Goal: Task Accomplishment & Management: Manage account settings

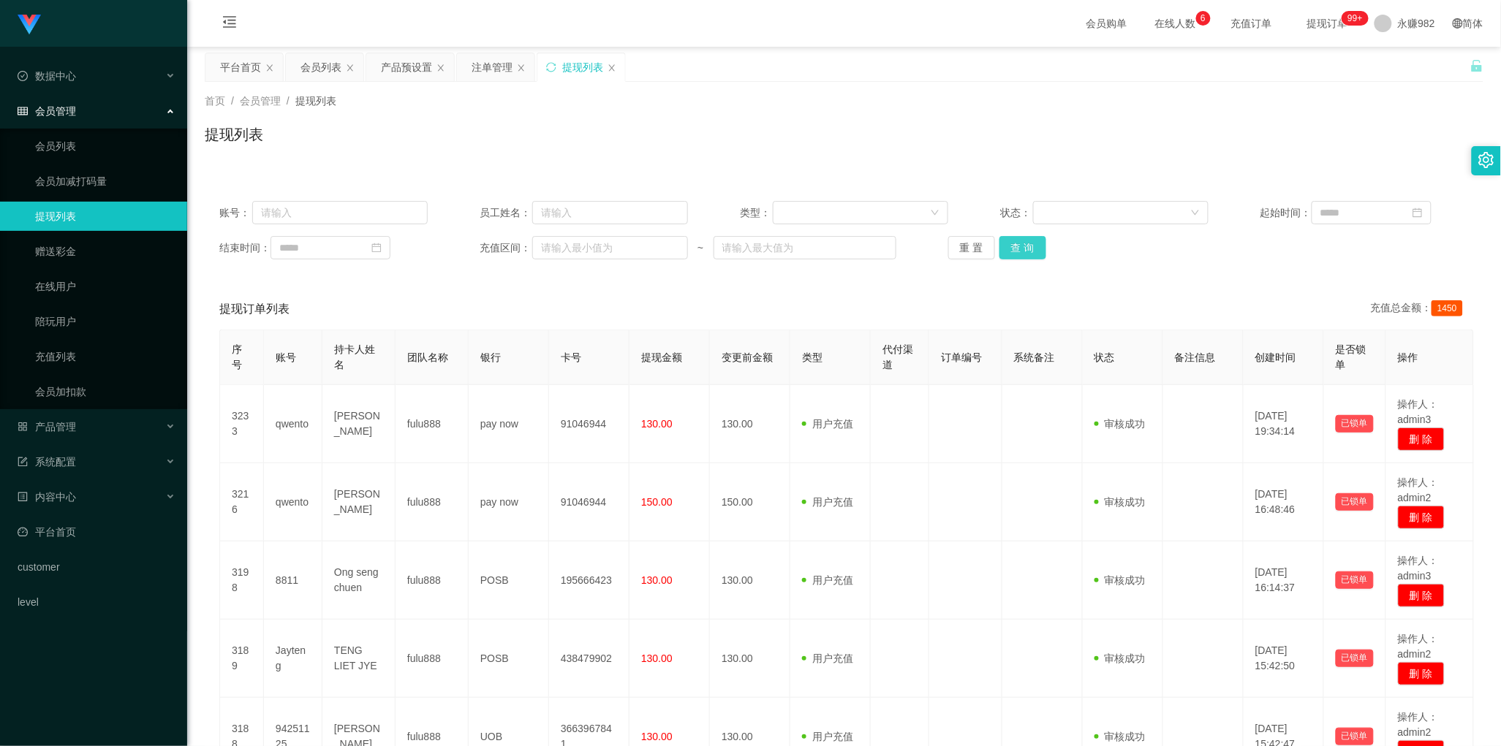
click at [1011, 249] on button "查 询" at bounding box center [1022, 247] width 47 height 23
click at [242, 77] on div "平台首页" at bounding box center [240, 67] width 41 height 28
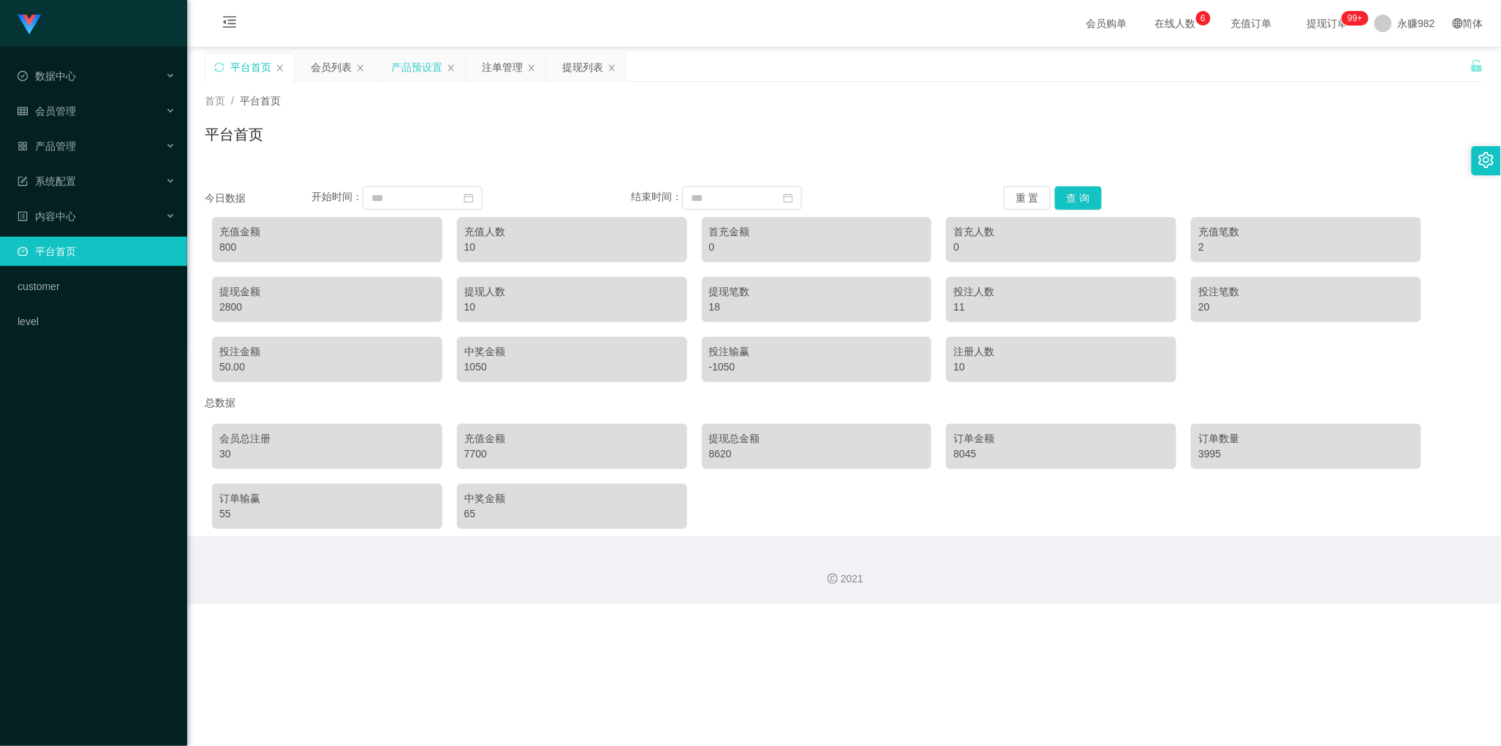
click at [399, 66] on div "产品预设置" at bounding box center [416, 67] width 51 height 28
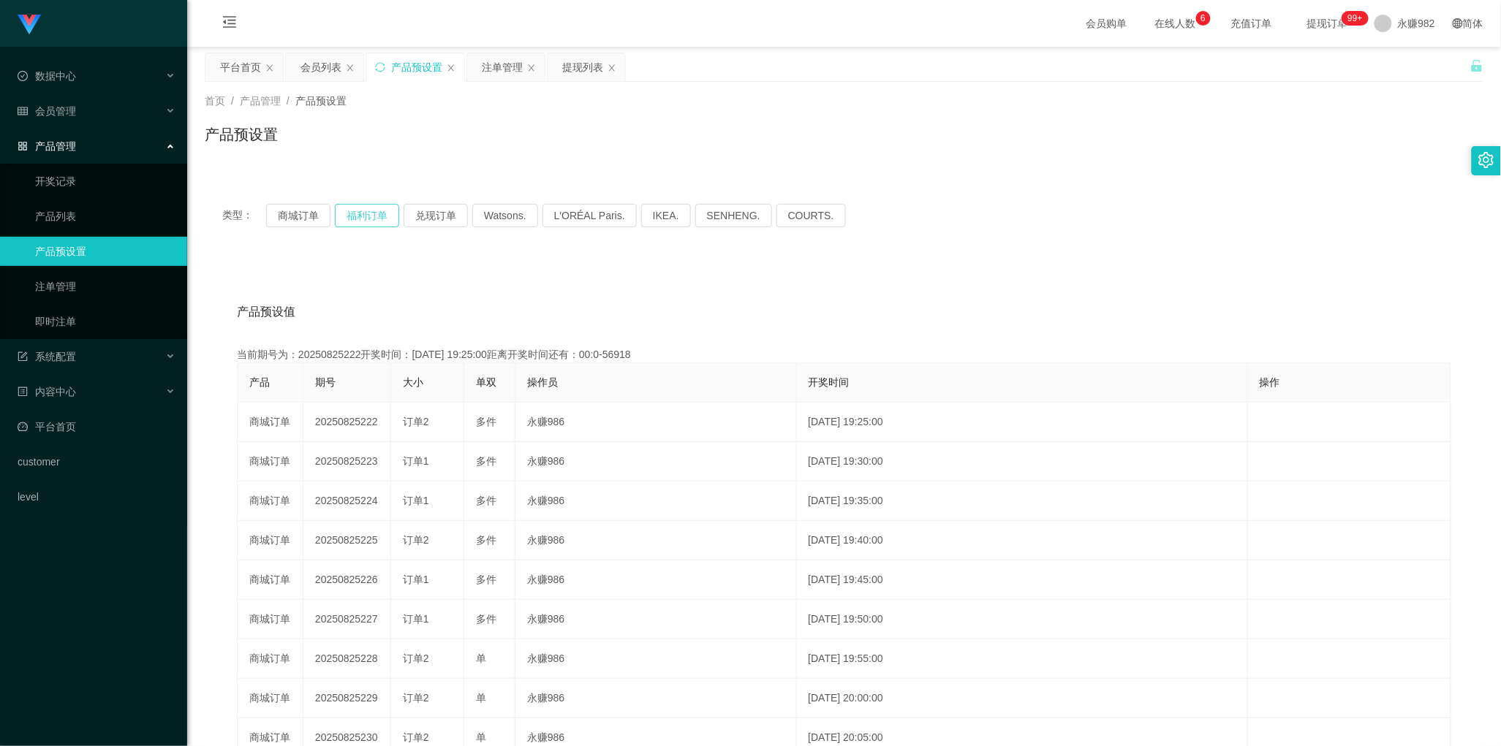
click at [356, 211] on button "福利订单" at bounding box center [367, 215] width 64 height 23
click at [366, 217] on button "福利订单" at bounding box center [367, 215] width 64 height 23
click at [349, 210] on button "福利订单" at bounding box center [367, 215] width 64 height 23
click at [404, 270] on div "产品预设值 添加期号 当前期号为：20250826124开奖时间：[DATE] 11:15:00距离开奖时间还有：00:0-23 产品 期号 大小 单双 操作…" at bounding box center [844, 560] width 1278 height 602
click at [381, 214] on button "福利订单" at bounding box center [367, 215] width 64 height 23
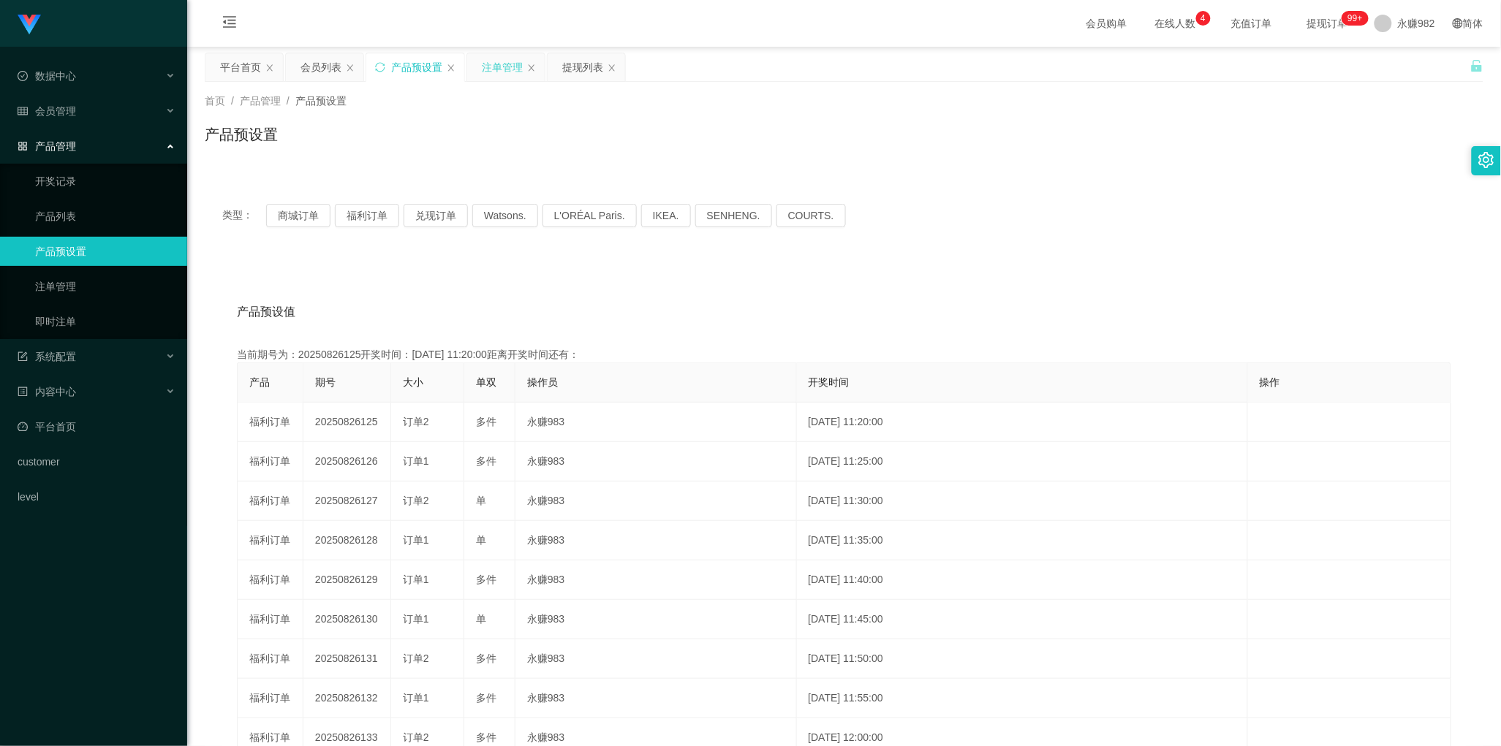
click at [501, 73] on div "注单管理" at bounding box center [502, 67] width 41 height 28
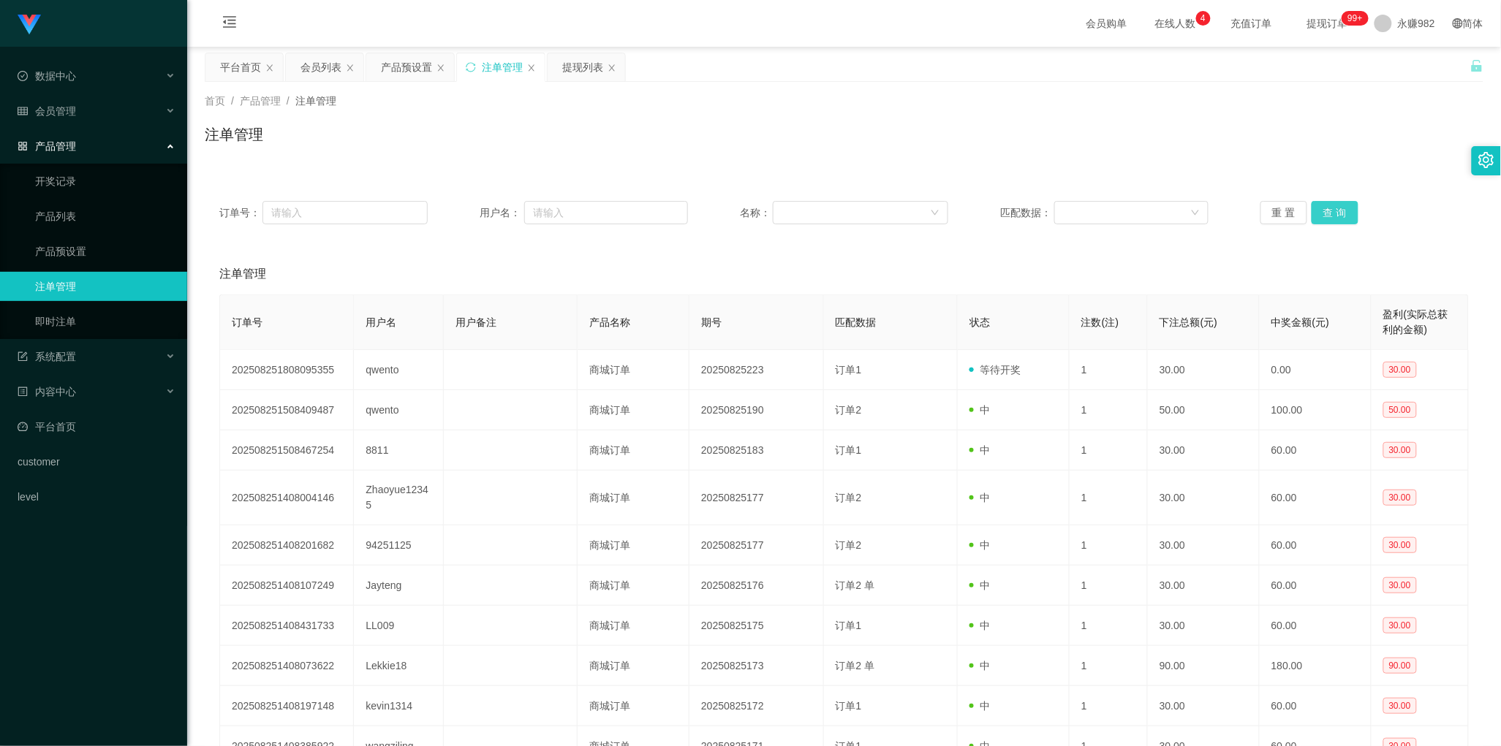
click at [1325, 206] on button "查 询" at bounding box center [1334, 212] width 47 height 23
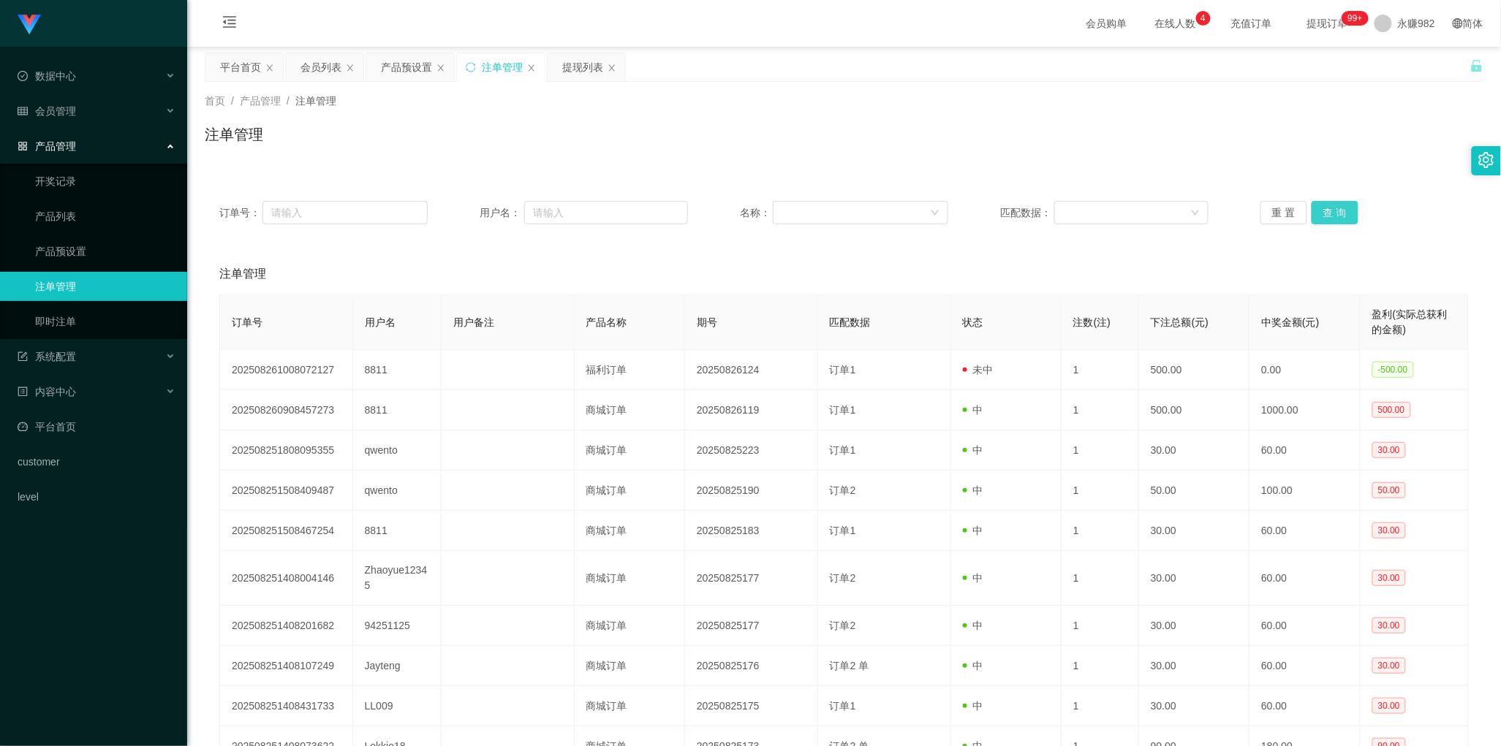
click at [1334, 209] on button "查 询" at bounding box center [1334, 212] width 47 height 23
drag, startPoint x: 709, startPoint y: 284, endPoint x: 746, endPoint y: 278, distance: 36.9
click at [709, 284] on div "注单管理" at bounding box center [843, 274] width 1249 height 41
click at [1335, 216] on button "查 询" at bounding box center [1334, 212] width 47 height 23
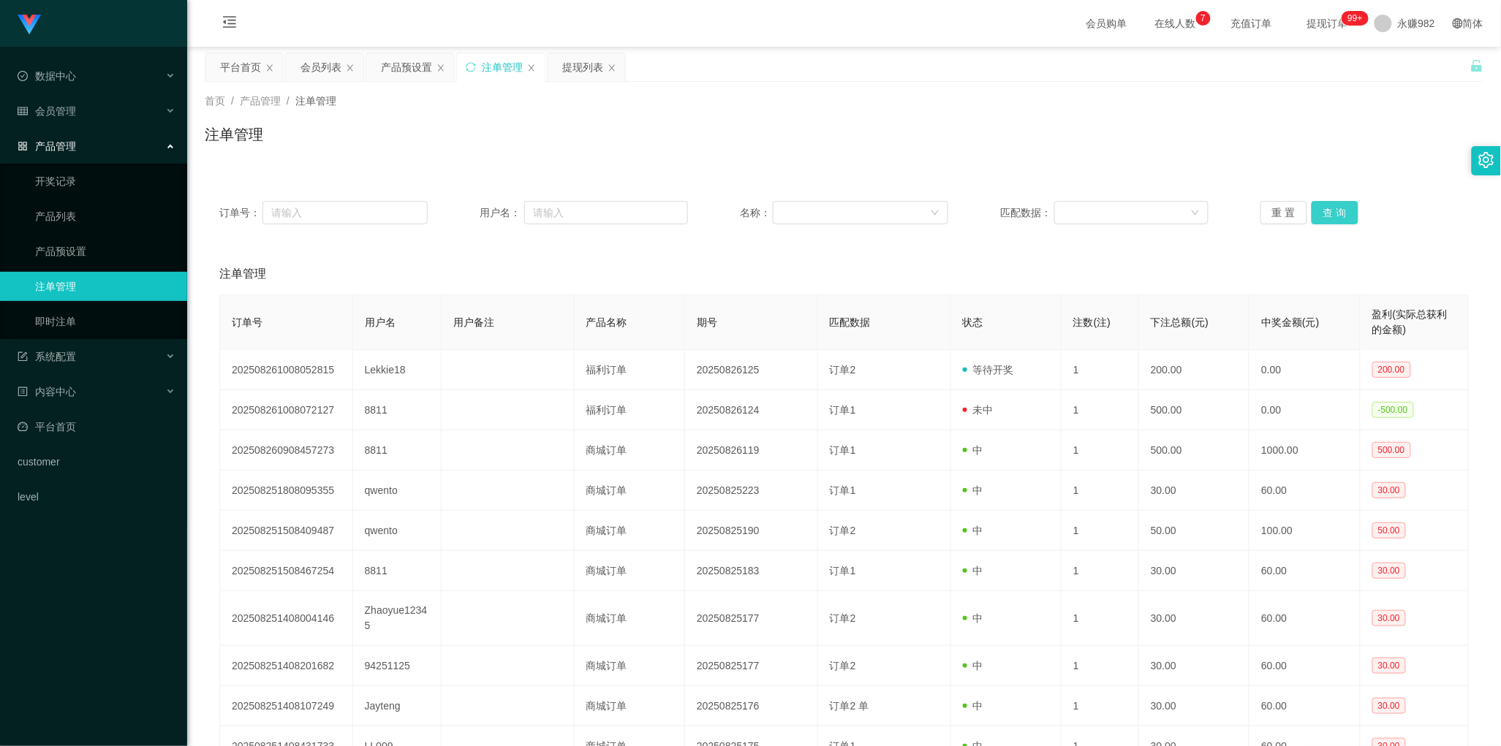
click at [1328, 213] on button "查 询" at bounding box center [1334, 212] width 47 height 23
click at [1339, 211] on button "查 询" at bounding box center [1334, 212] width 47 height 23
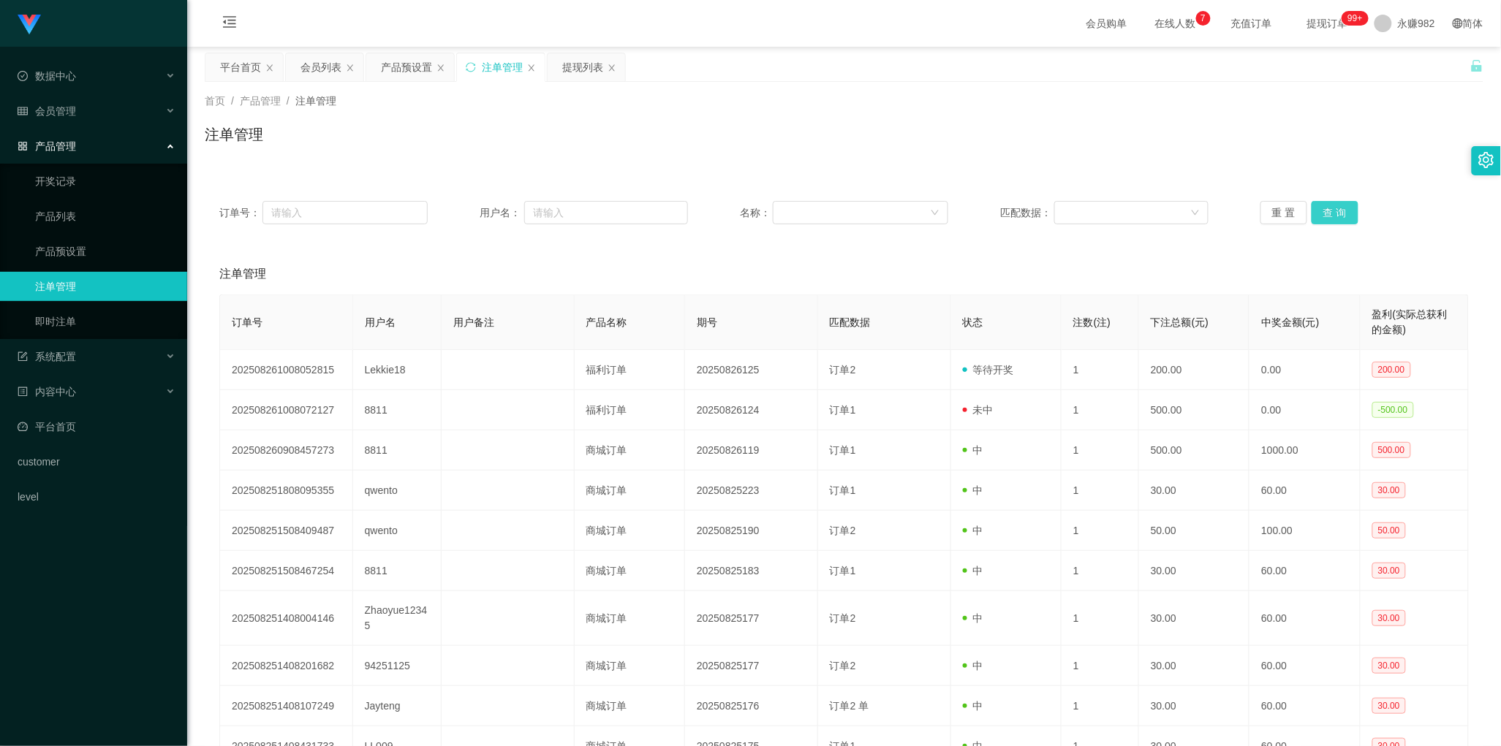
click at [1330, 207] on button "查 询" at bounding box center [1334, 212] width 47 height 23
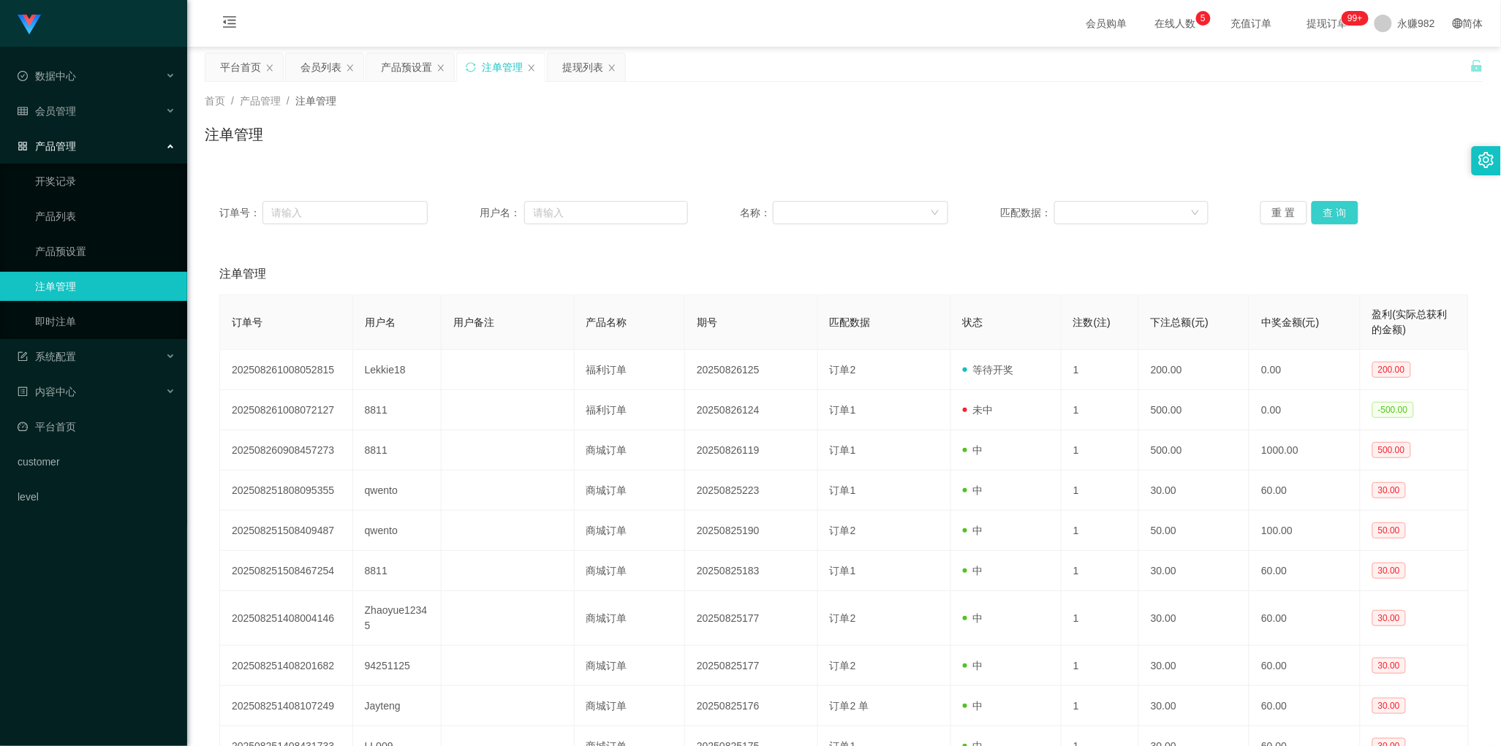
click at [1336, 216] on button "查 询" at bounding box center [1334, 212] width 47 height 23
click at [1332, 224] on button "查 询" at bounding box center [1334, 212] width 47 height 23
click at [230, 68] on div "平台首页" at bounding box center [240, 67] width 41 height 28
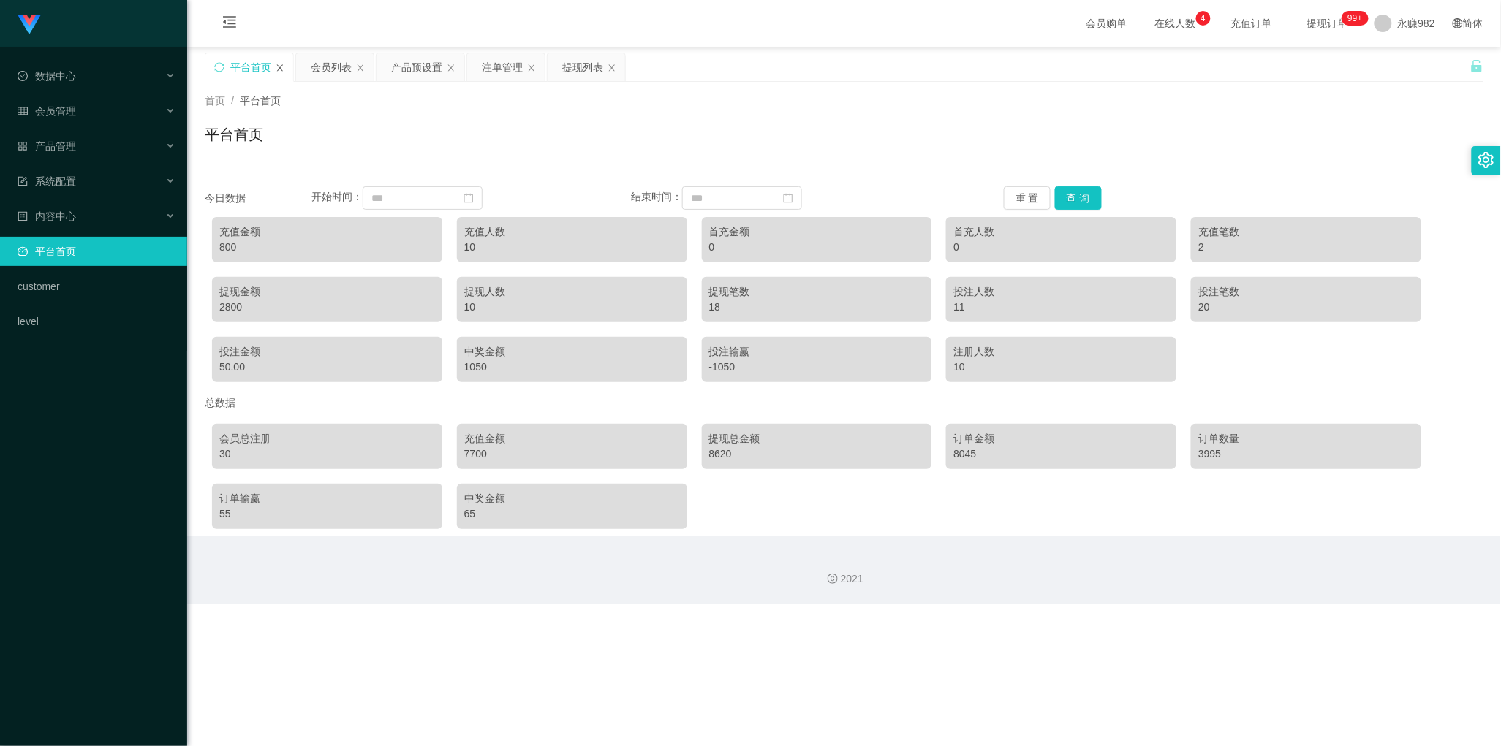
click at [279, 67] on icon "图标: close" at bounding box center [280, 67] width 6 height 7
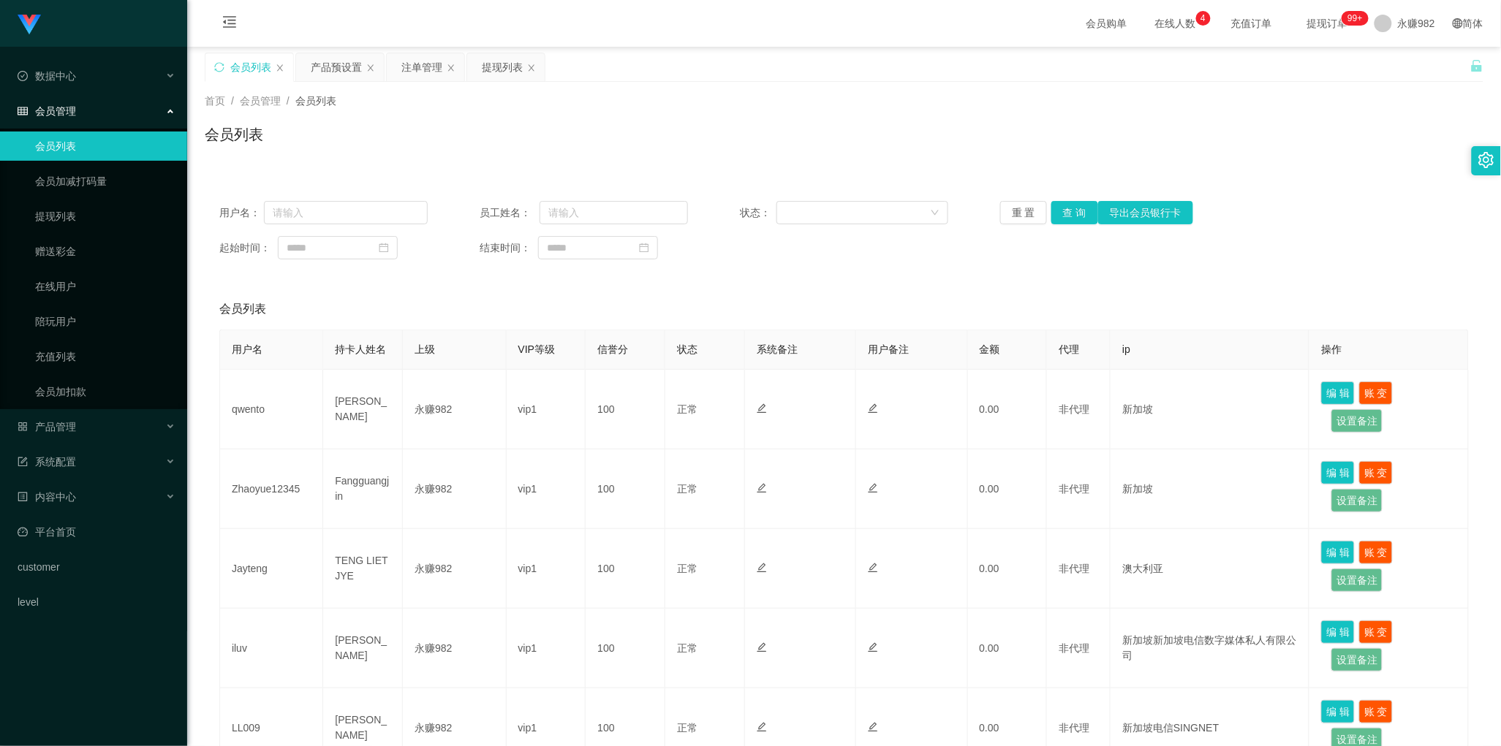
click at [252, 70] on div "会员列表" at bounding box center [250, 67] width 41 height 28
click at [1062, 213] on button "查 询" at bounding box center [1074, 212] width 47 height 23
click at [490, 78] on div "提现列表" at bounding box center [502, 67] width 41 height 28
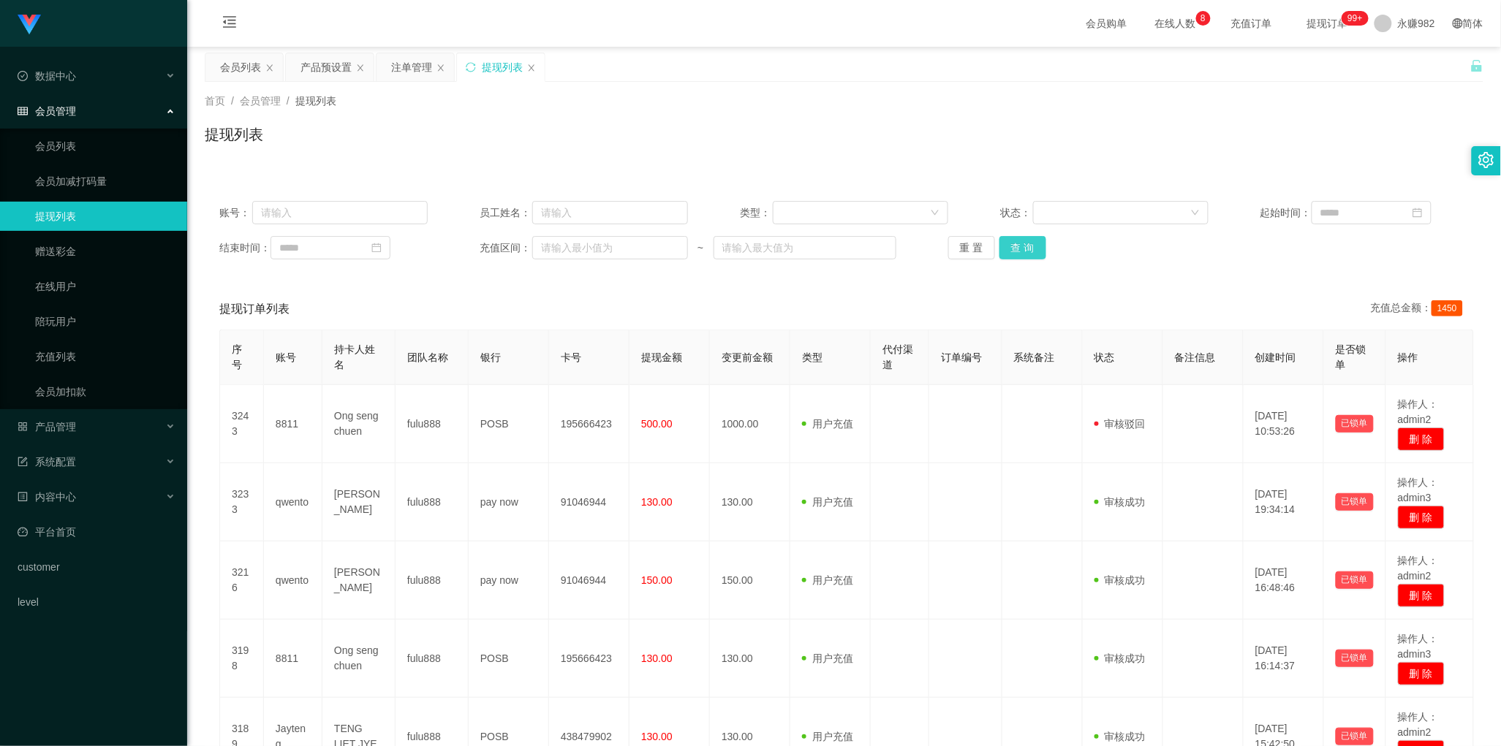
click at [1007, 242] on button "查 询" at bounding box center [1022, 247] width 47 height 23
click at [1009, 243] on button "查 询" at bounding box center [1022, 247] width 47 height 23
click at [253, 66] on div "会员列表" at bounding box center [240, 67] width 41 height 28
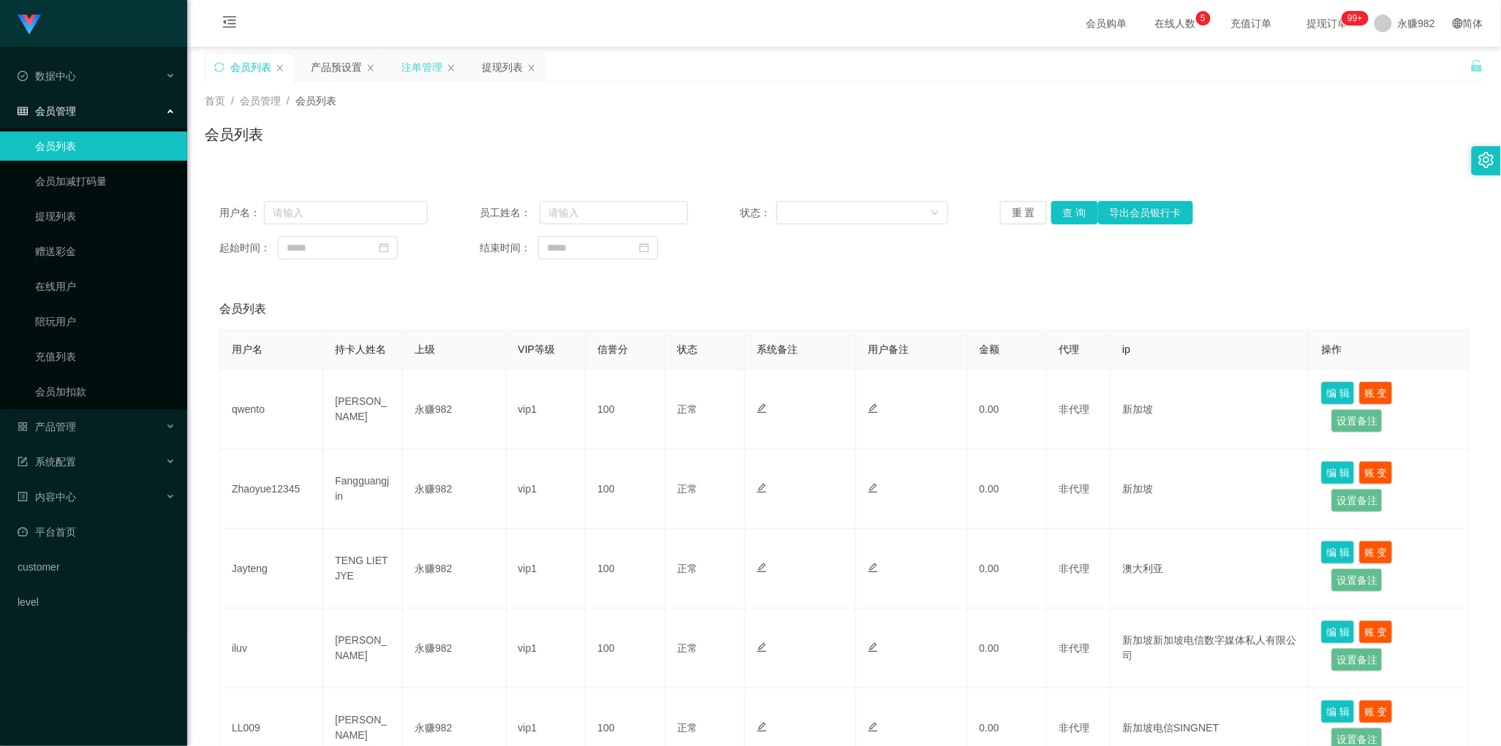
click at [424, 66] on div "注单管理" at bounding box center [421, 67] width 41 height 28
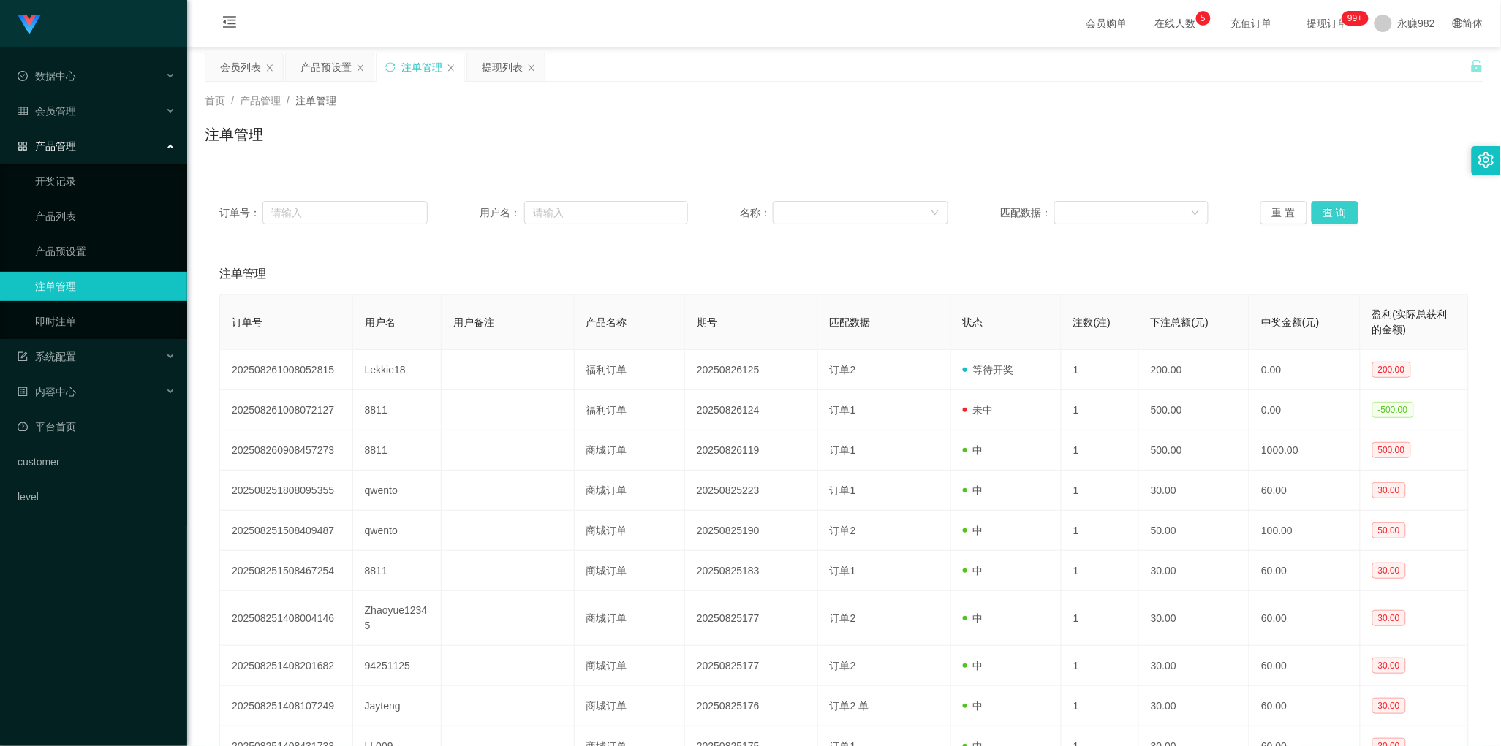
click at [1321, 212] on button "查 询" at bounding box center [1334, 212] width 47 height 23
click at [1324, 219] on button "查 询" at bounding box center [1334, 212] width 47 height 23
click at [1328, 213] on button "查 询" at bounding box center [1334, 212] width 47 height 23
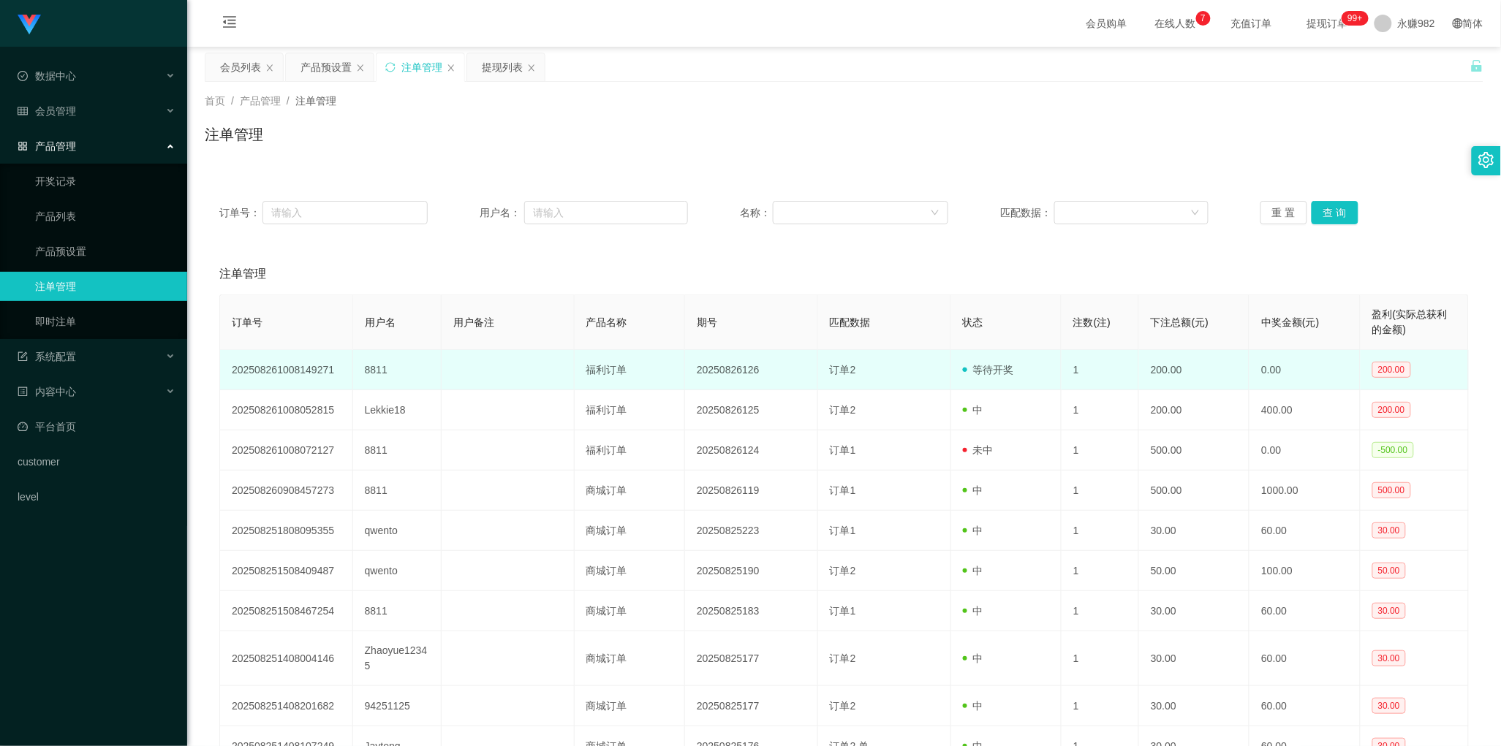
click at [859, 355] on td "订单2" at bounding box center [884, 370] width 133 height 40
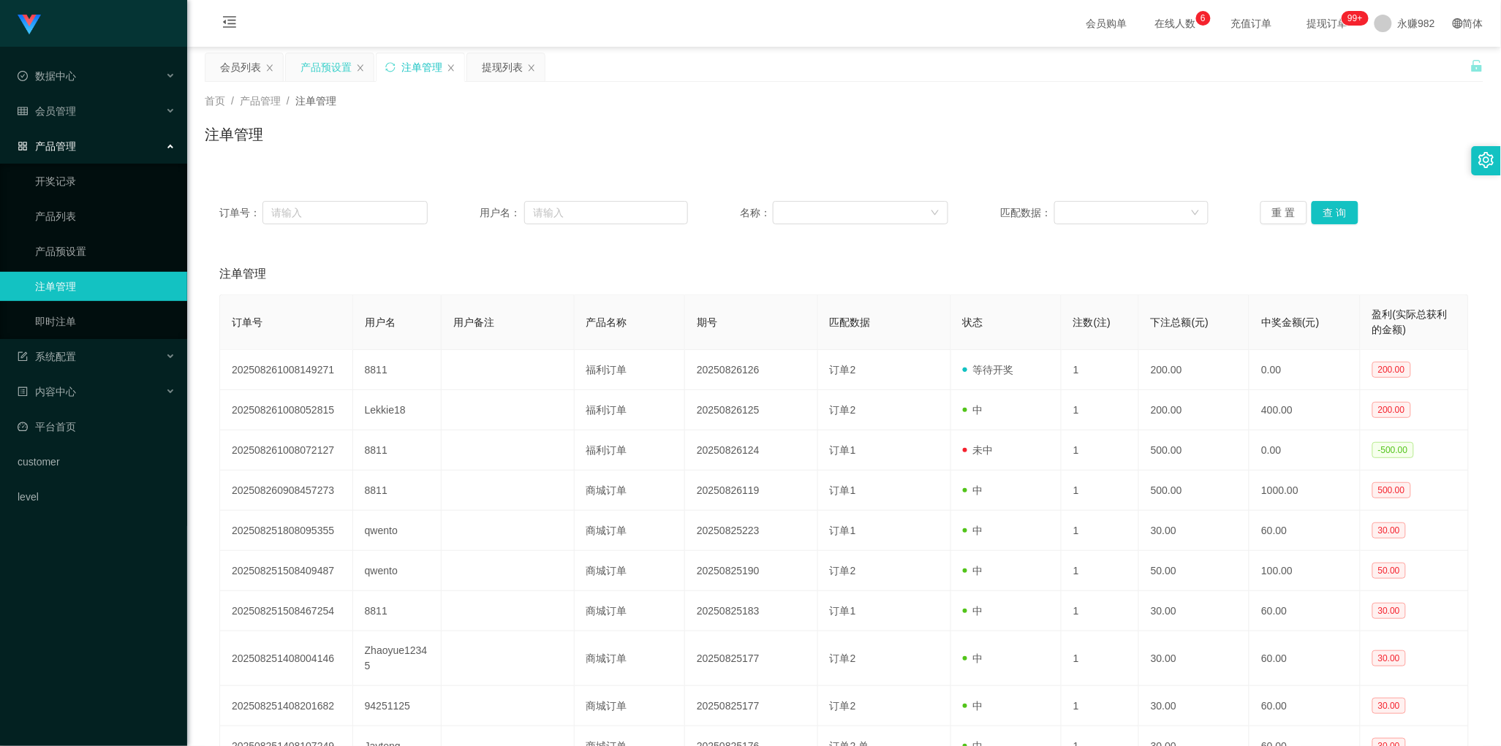
click at [311, 64] on div "产品预设置" at bounding box center [325, 67] width 51 height 28
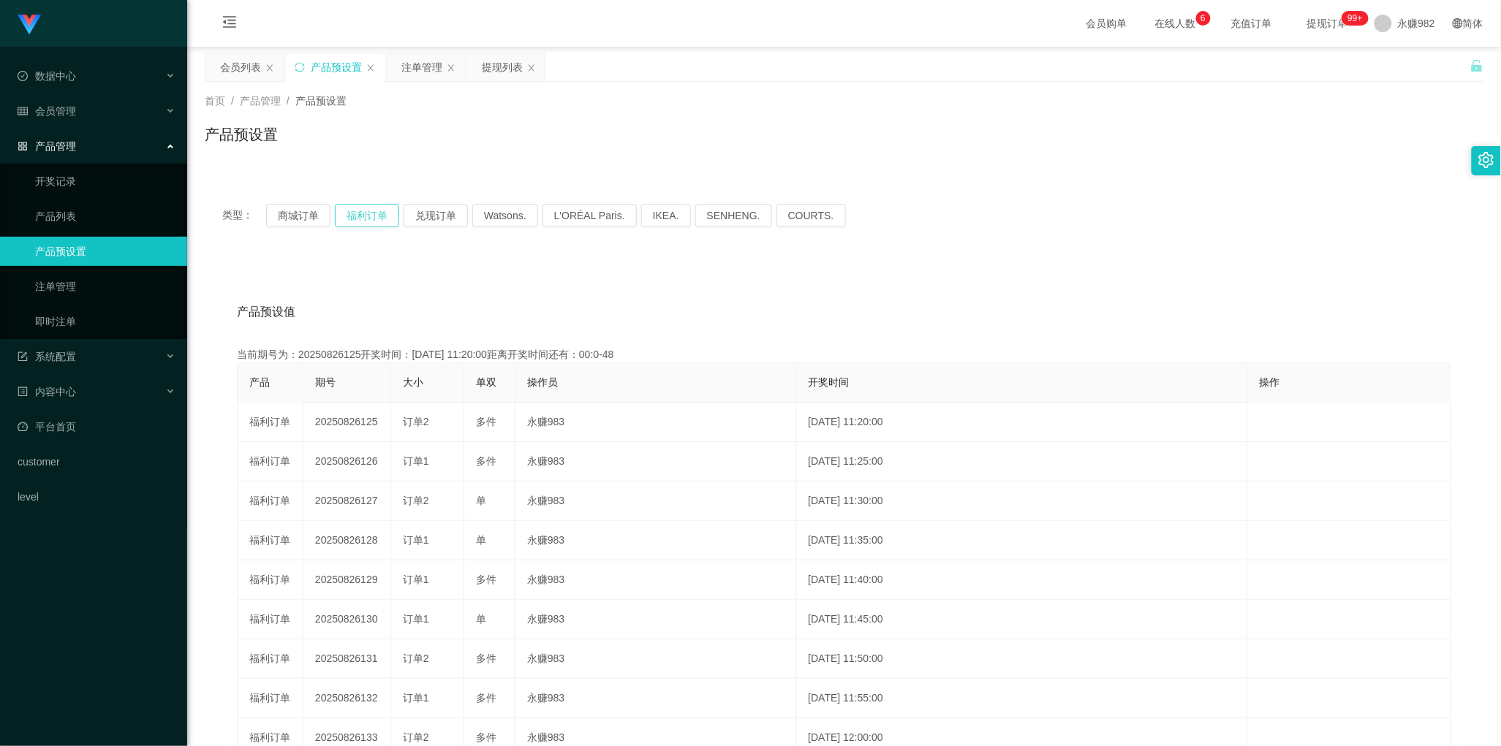
click at [367, 218] on button "福利订单" at bounding box center [367, 215] width 64 height 23
click at [414, 67] on div "注单管理" at bounding box center [421, 67] width 41 height 28
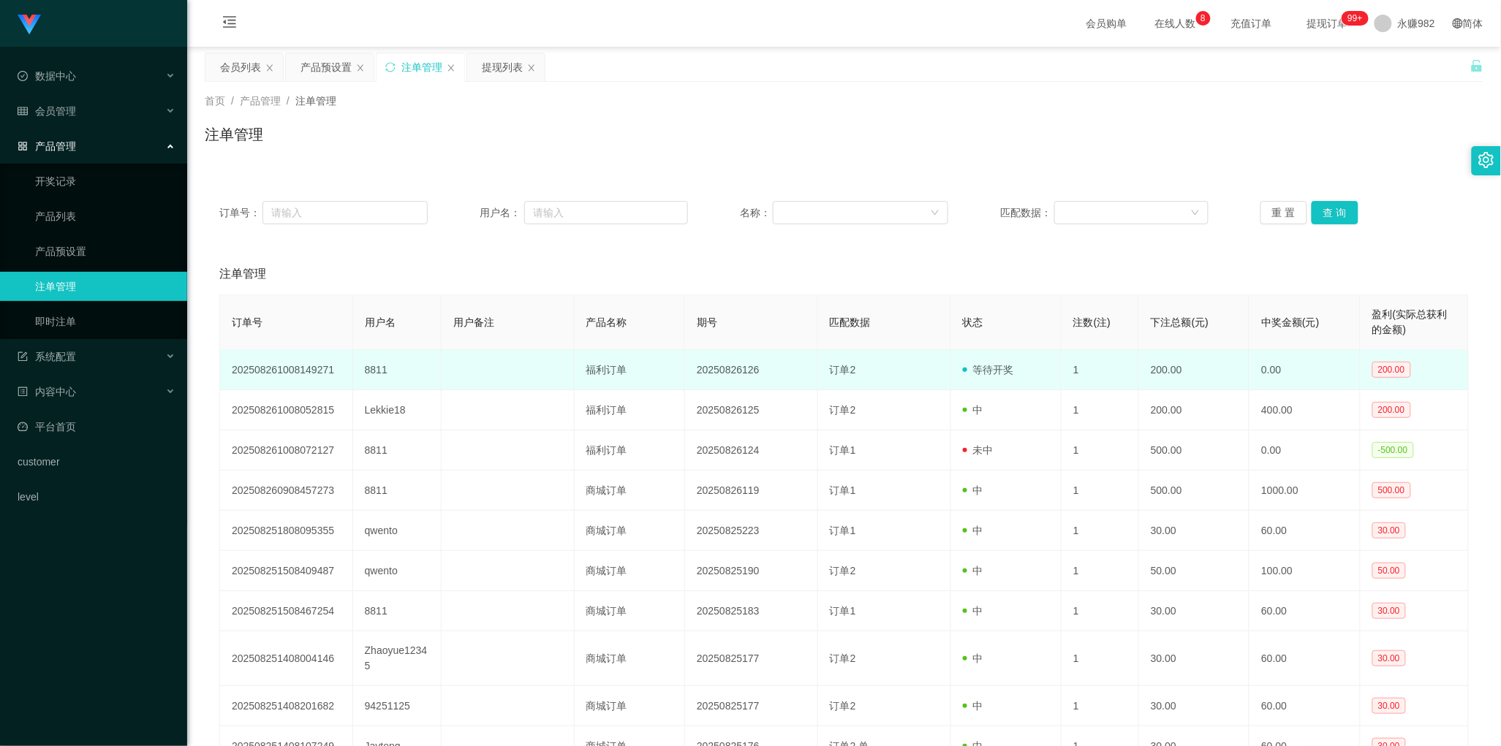
click at [379, 367] on td "8811" at bounding box center [397, 370] width 88 height 40
copy td "8811"
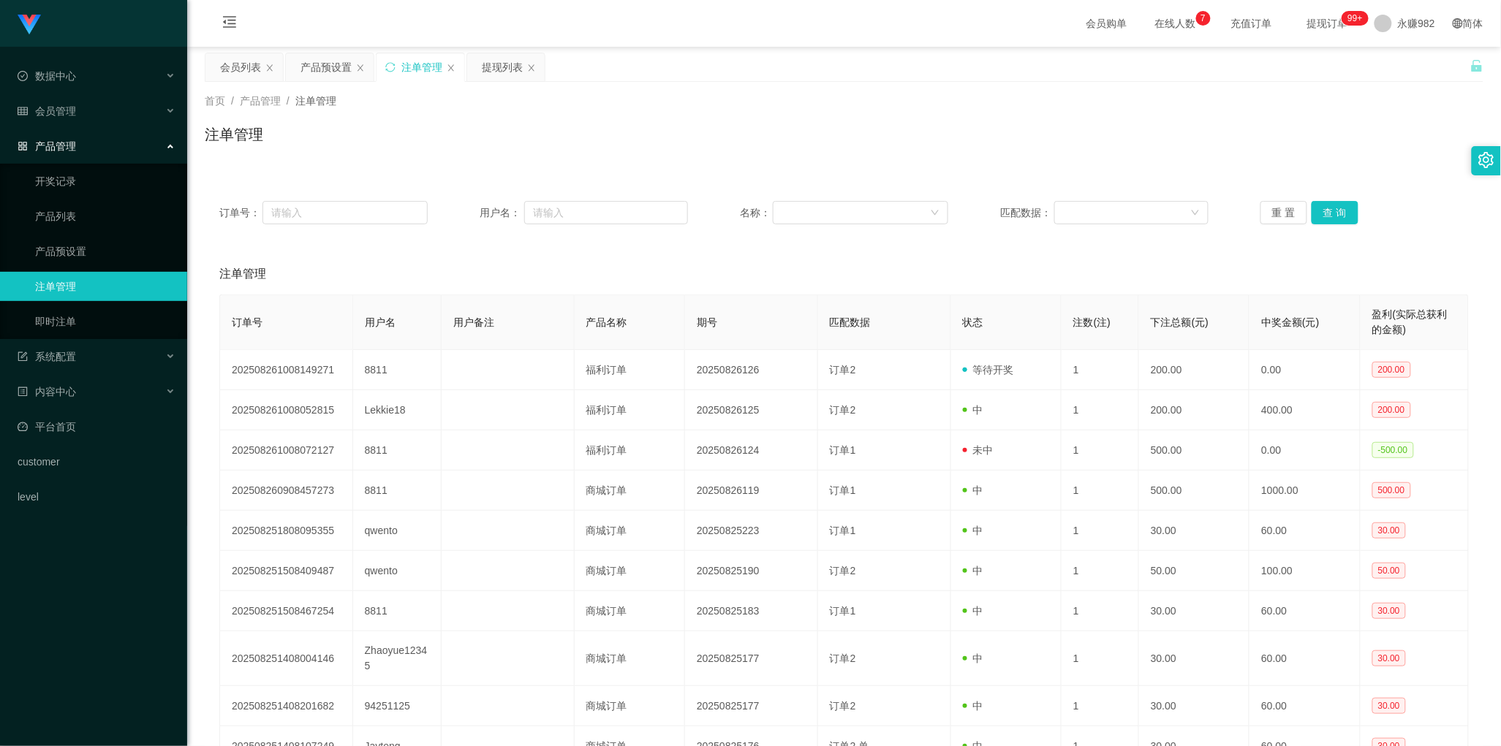
click at [793, 337] on th "期号" at bounding box center [751, 322] width 133 height 55
click at [1335, 210] on button "查 询" at bounding box center [1334, 212] width 47 height 23
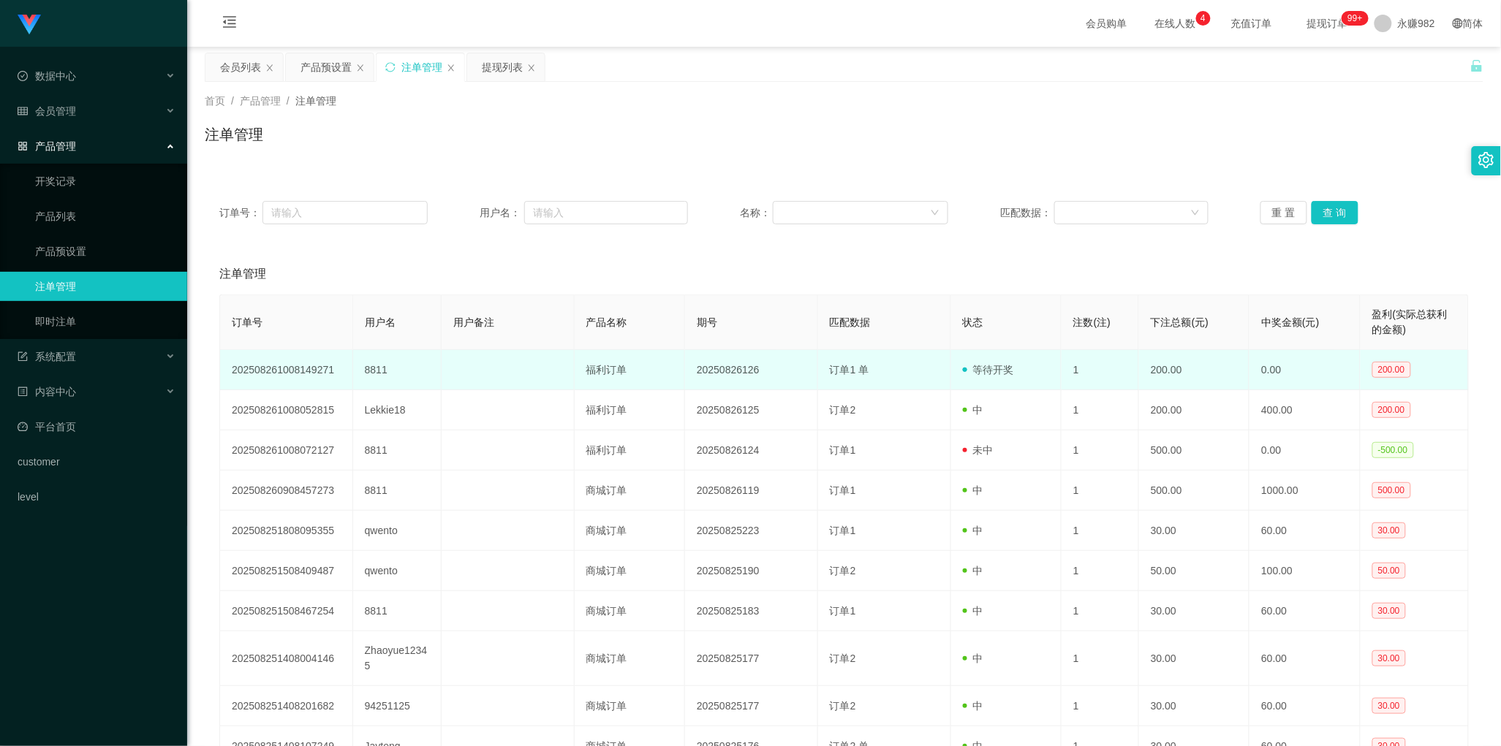
click at [717, 363] on td "20250826126" at bounding box center [751, 370] width 133 height 40
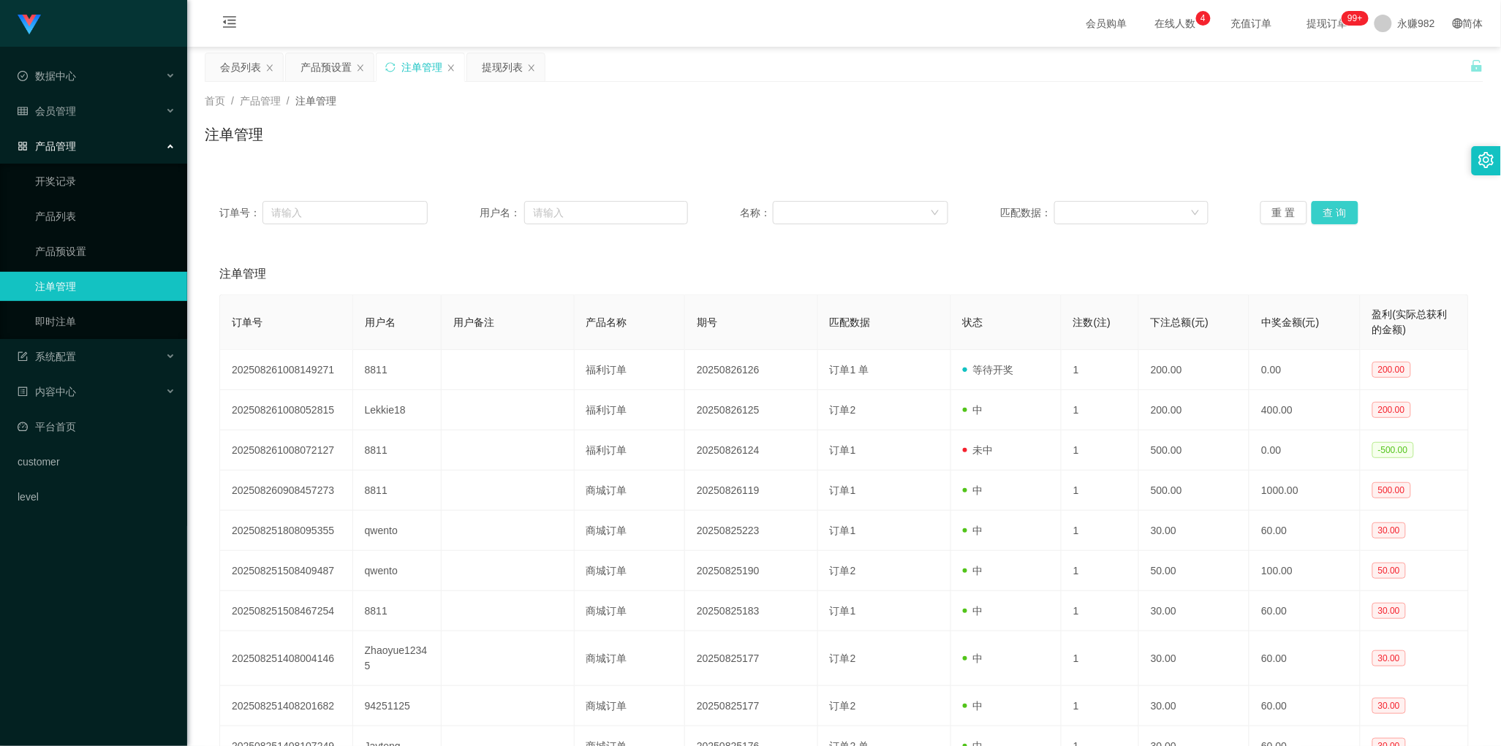
click at [1339, 209] on button "查 询" at bounding box center [1334, 212] width 47 height 23
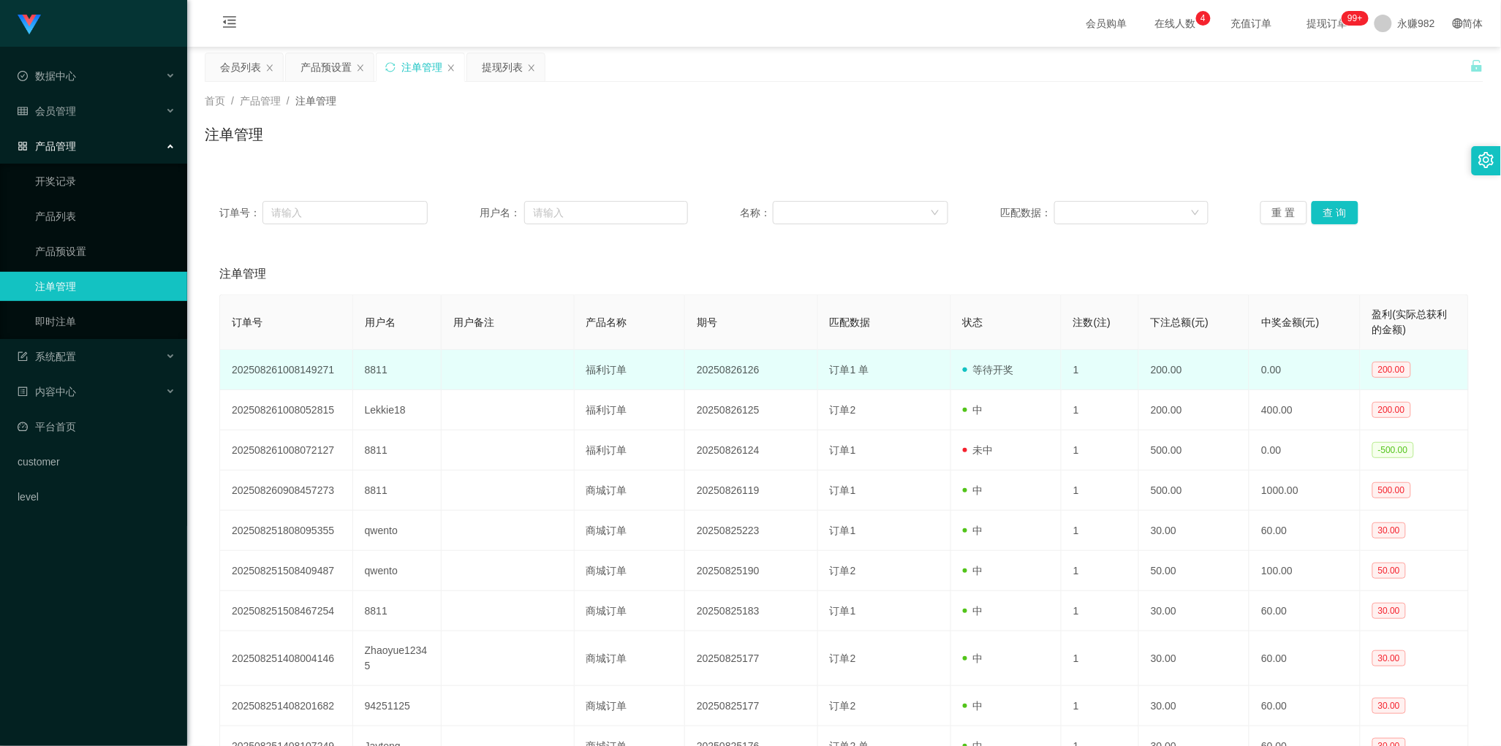
click at [762, 367] on td "20250826126" at bounding box center [751, 370] width 133 height 40
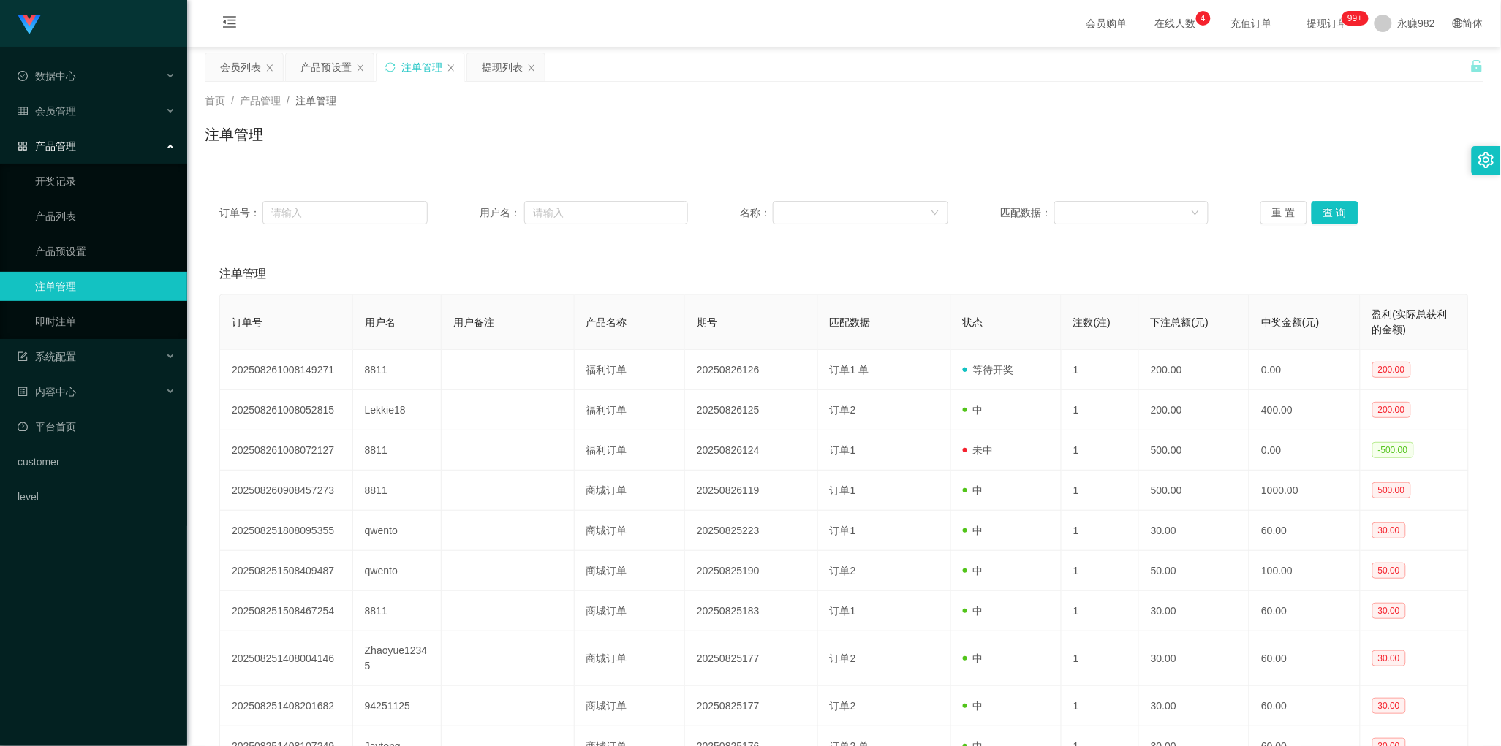
click at [1346, 200] on div "订单号： 用户名： 名称： 匹配数据： 重 置 查 询" at bounding box center [844, 212] width 1278 height 53
click at [786, 314] on th "期号" at bounding box center [751, 322] width 133 height 55
click at [1330, 213] on button "查 询" at bounding box center [1334, 212] width 47 height 23
drag, startPoint x: 748, startPoint y: 235, endPoint x: 759, endPoint y: 234, distance: 11.0
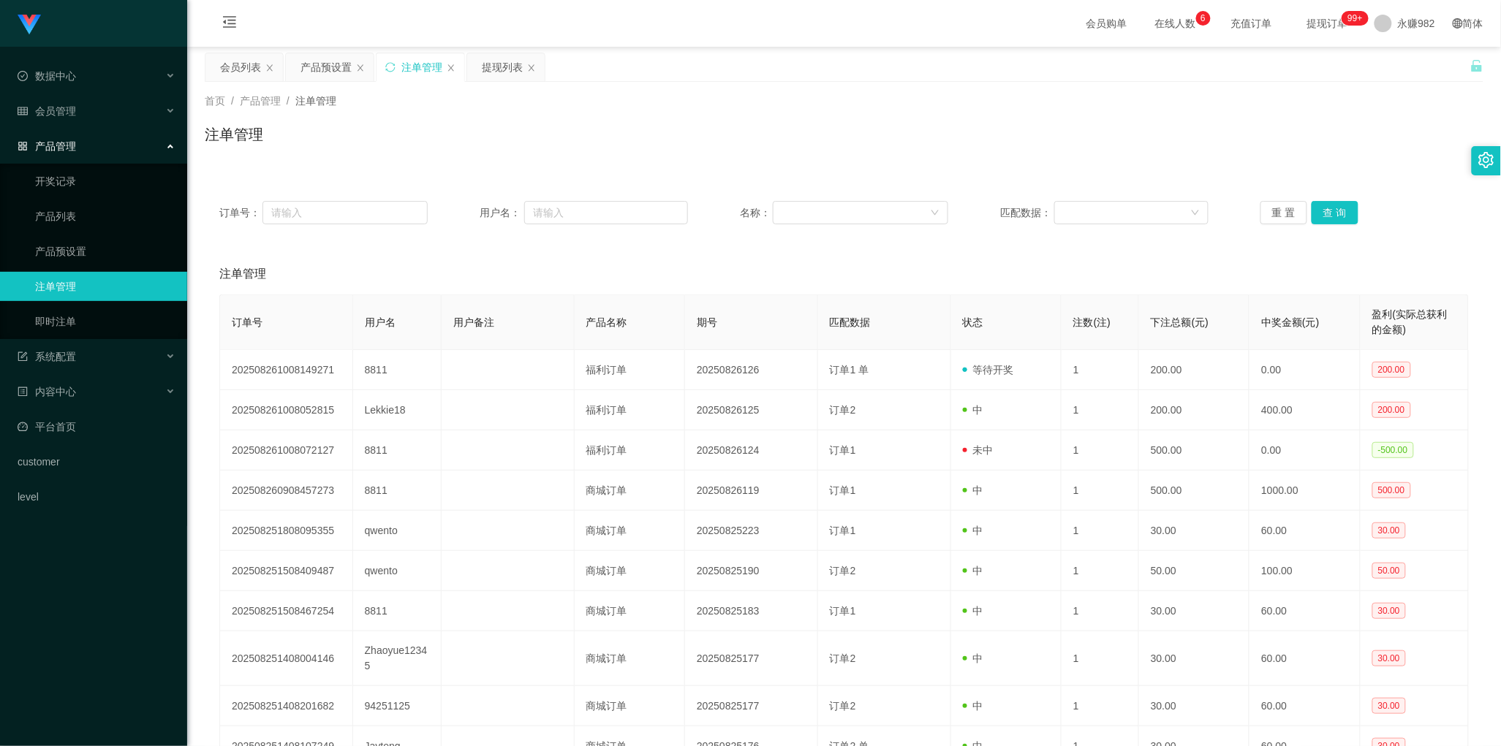
click at [748, 235] on div "订单号： 用户名： 名称： 匹配数据： 重 置 查 询" at bounding box center [844, 212] width 1278 height 53
click at [1327, 216] on button "查 询" at bounding box center [1334, 212] width 47 height 23
click at [1327, 214] on button "查 询" at bounding box center [1334, 212] width 47 height 23
drag, startPoint x: 240, startPoint y: 71, endPoint x: 253, endPoint y: 75, distance: 13.7
click at [240, 71] on div "会员列表" at bounding box center [240, 67] width 41 height 28
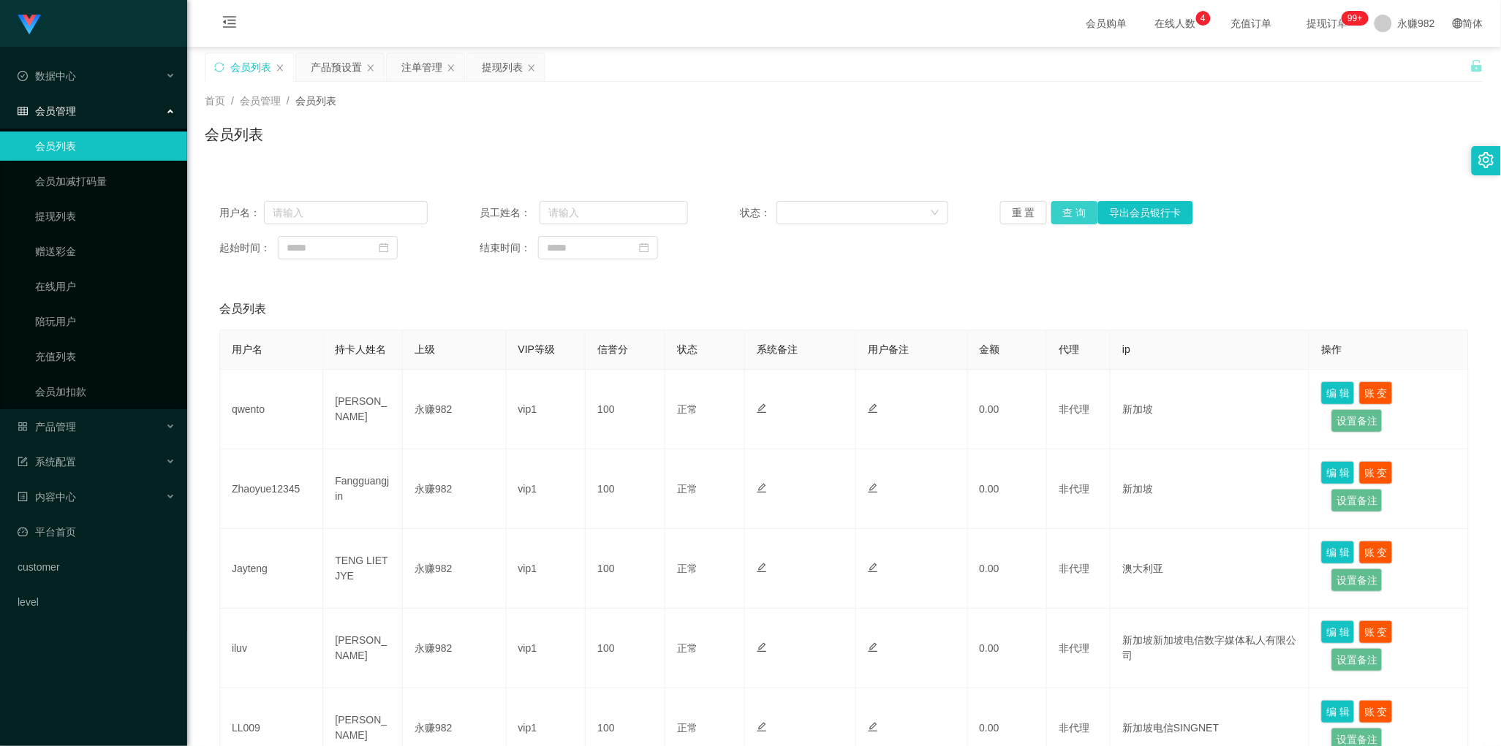
click at [1068, 213] on button "查 询" at bounding box center [1074, 212] width 47 height 23
click at [1062, 207] on button "查 询" at bounding box center [1074, 212] width 47 height 23
click at [731, 283] on div "用户名： 员工姓名： 状态： 重 置 查 询 导出会员银行卡 起始时间： 结束时间： 会员列表 用户名 持卡人姓名 上级 VIP等级 信誉分 状态 系统备注 …" at bounding box center [844, 699] width 1278 height 1027
click at [506, 69] on div "提现列表" at bounding box center [502, 67] width 41 height 28
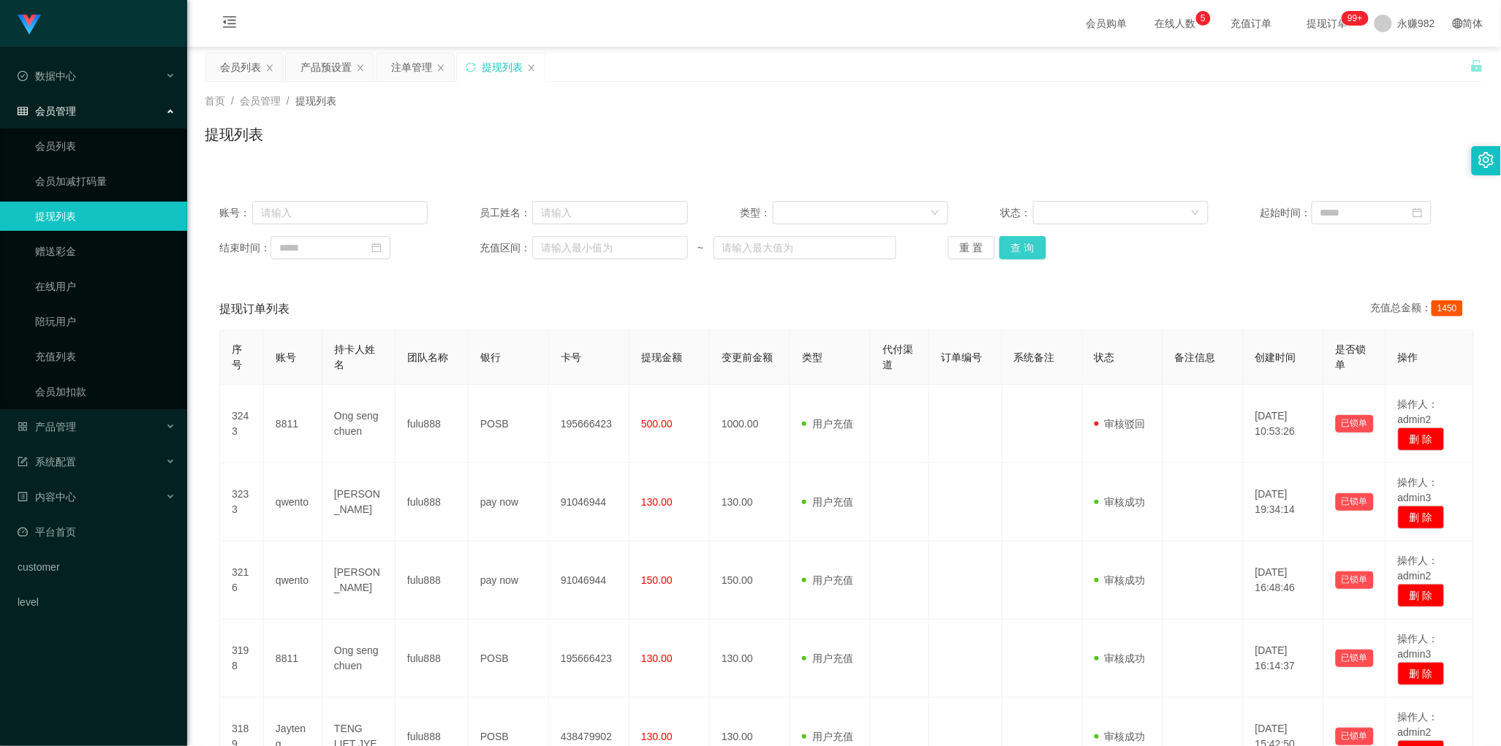
click at [1035, 247] on button "查 询" at bounding box center [1022, 247] width 47 height 23
click at [409, 64] on div "注单管理" at bounding box center [411, 67] width 41 height 28
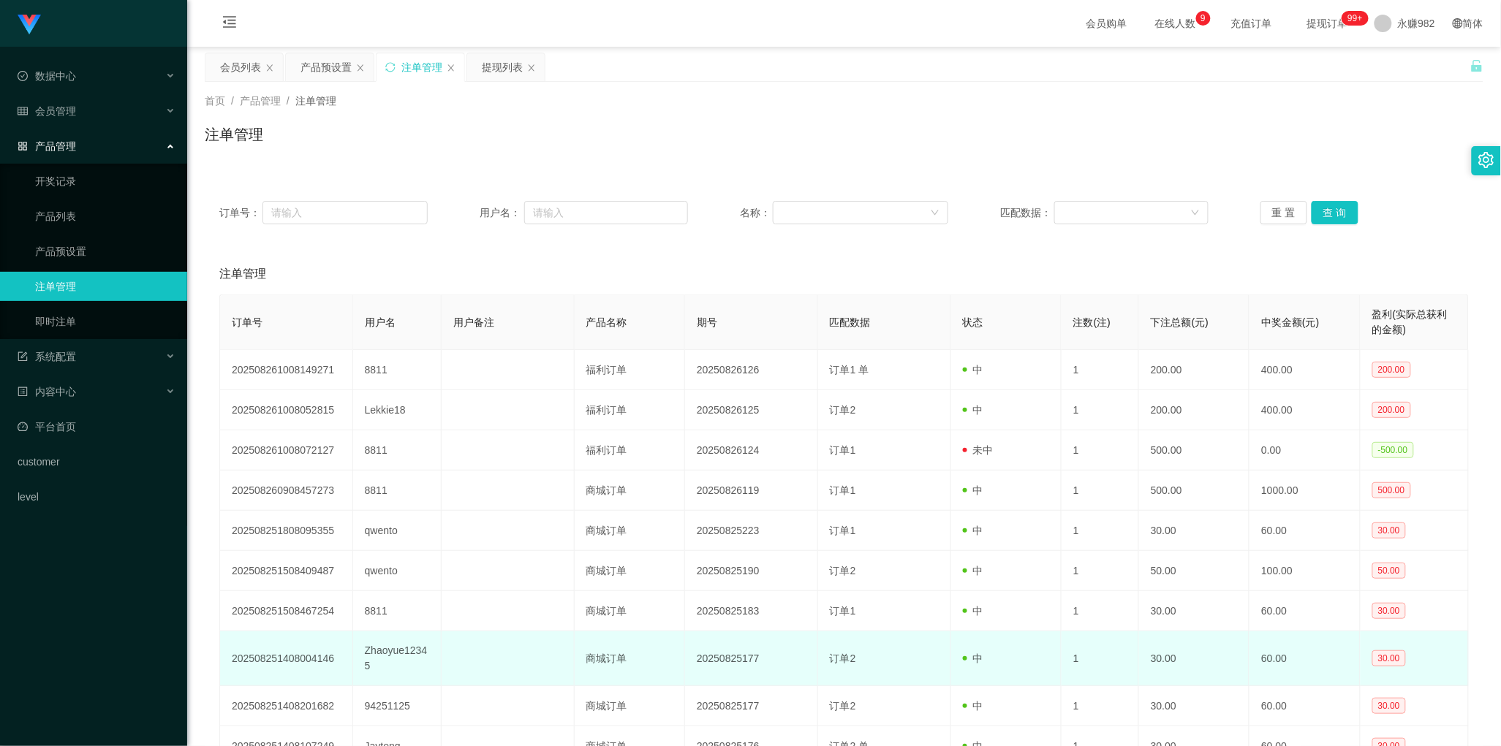
click at [537, 686] on td at bounding box center [507, 659] width 133 height 55
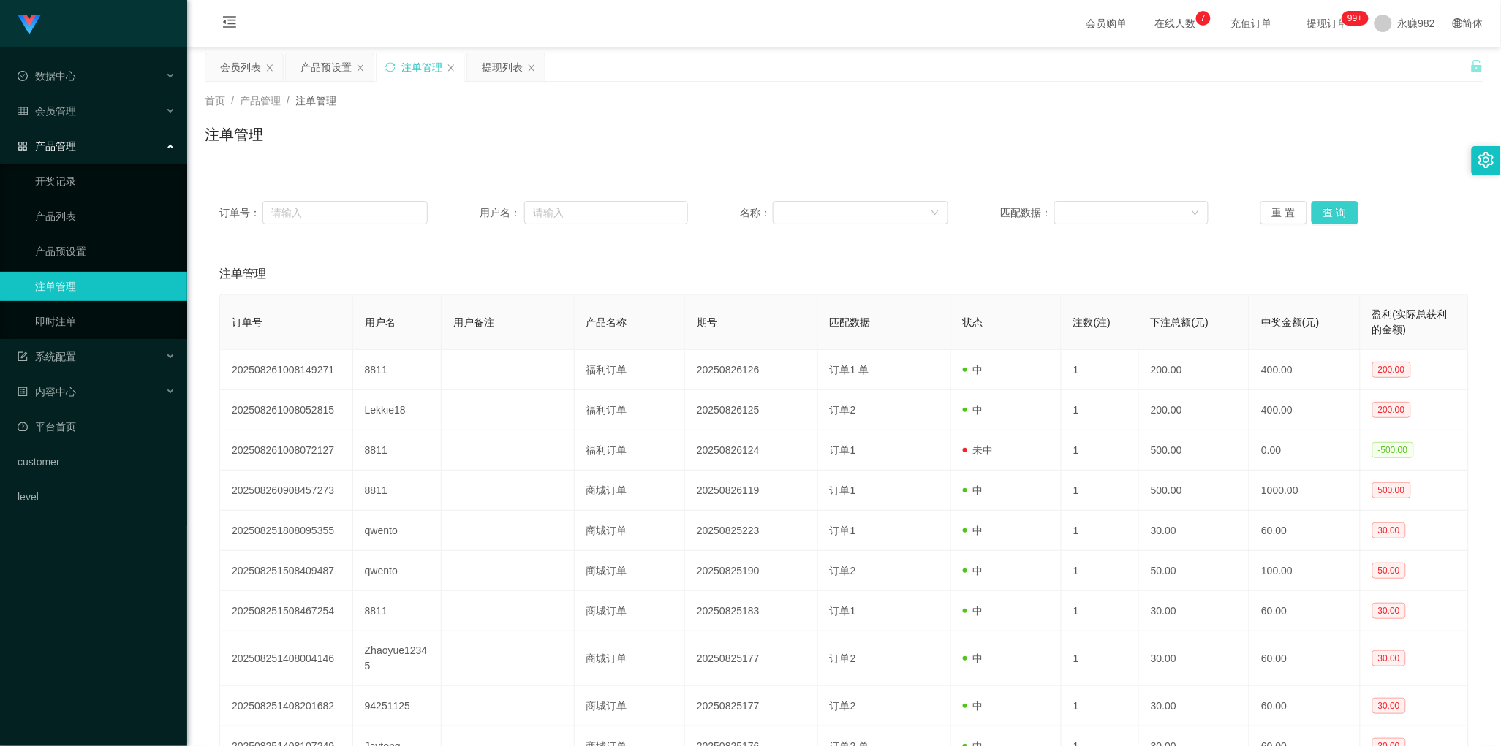
click at [1321, 216] on button "查 询" at bounding box center [1334, 212] width 47 height 23
click at [508, 59] on div "提现列表" at bounding box center [502, 67] width 41 height 28
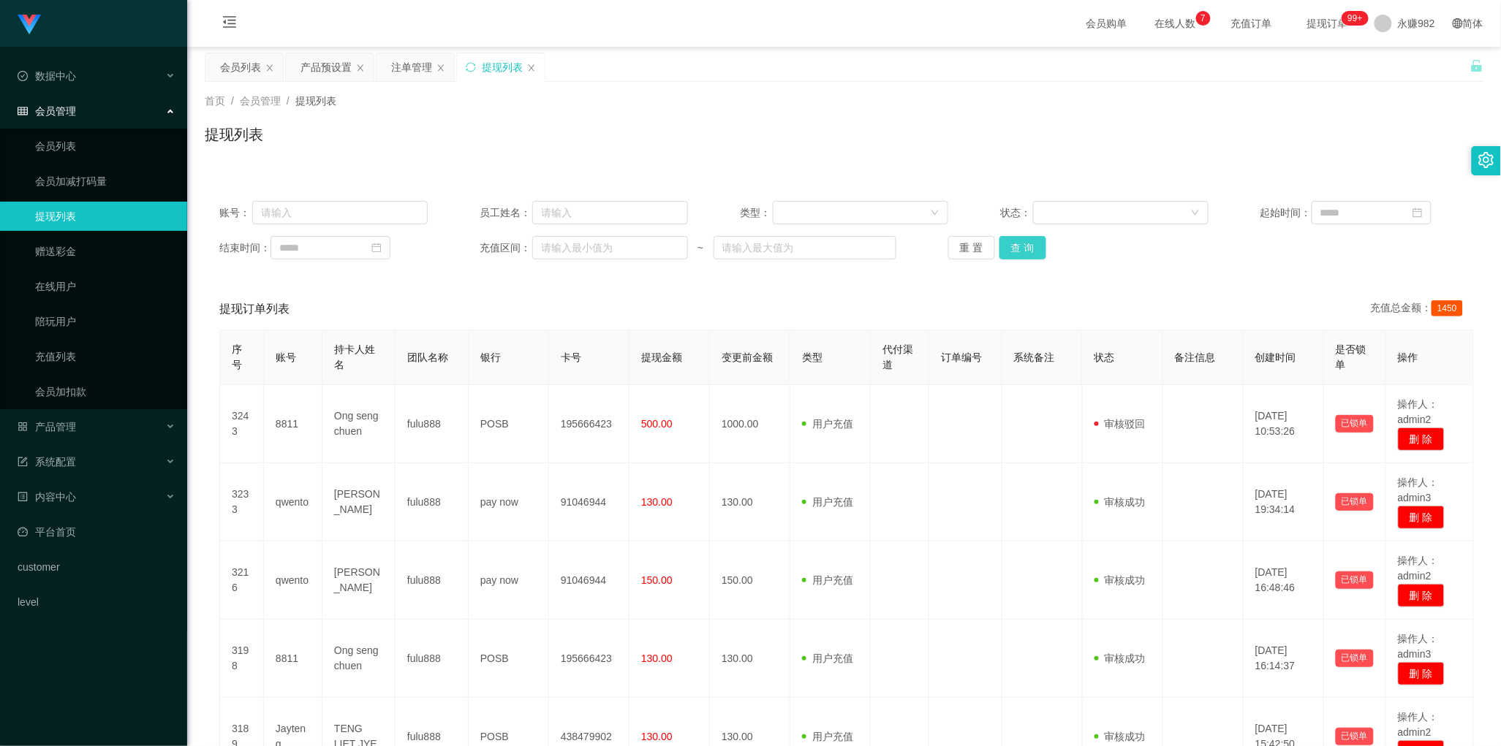
click at [1009, 251] on button "查 询" at bounding box center [1022, 247] width 47 height 23
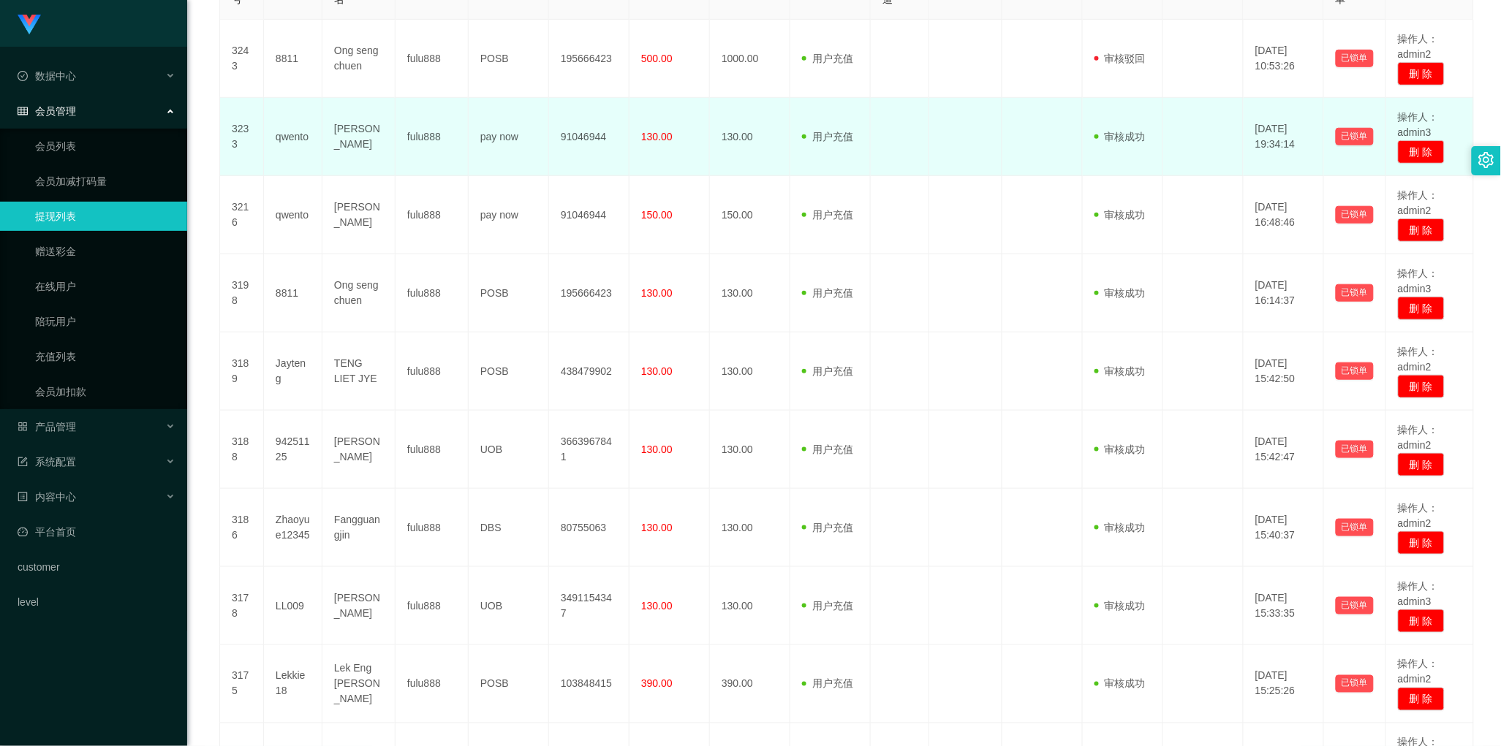
scroll to position [457, 0]
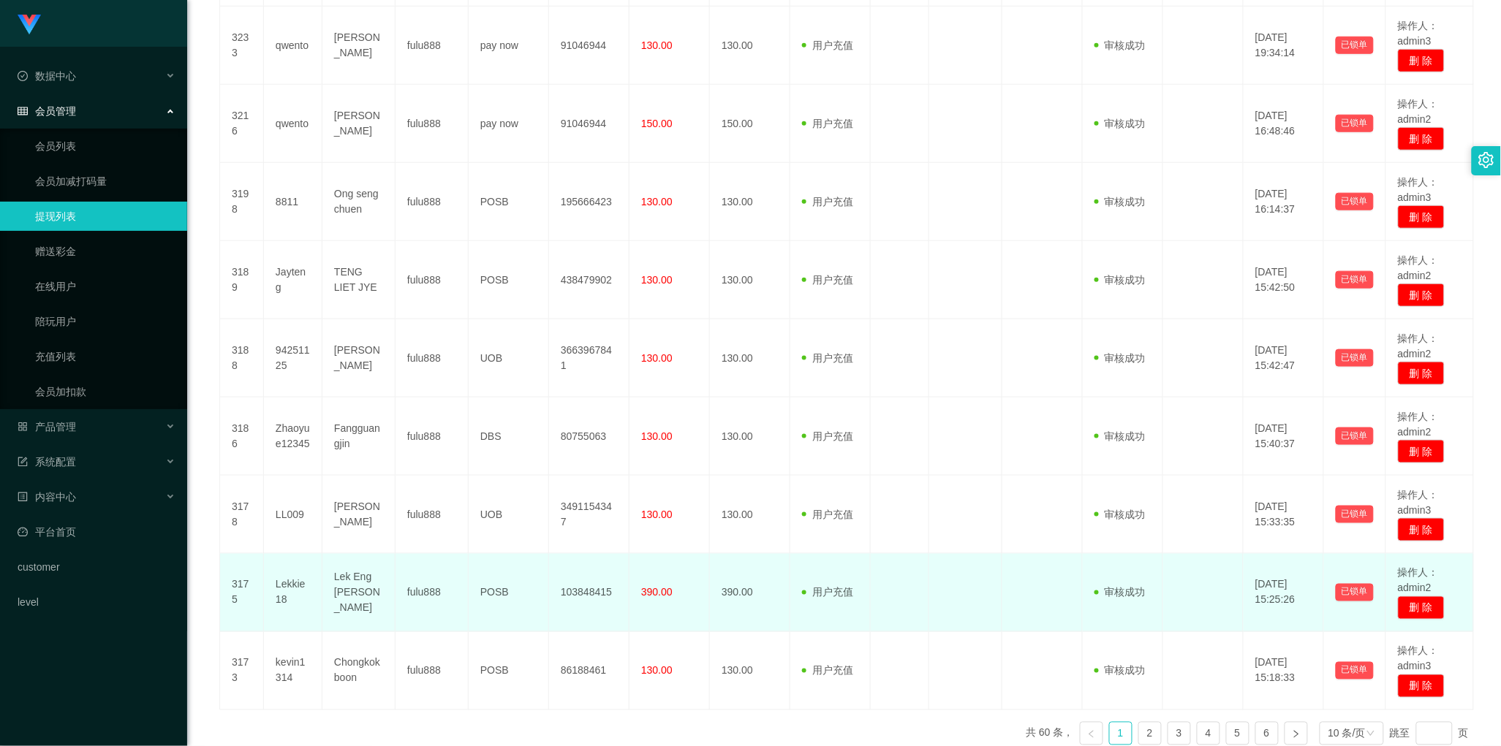
click at [352, 596] on td "Lek Eng [PERSON_NAME]" at bounding box center [358, 593] width 73 height 78
copy td "Lek Eng [PERSON_NAME]"
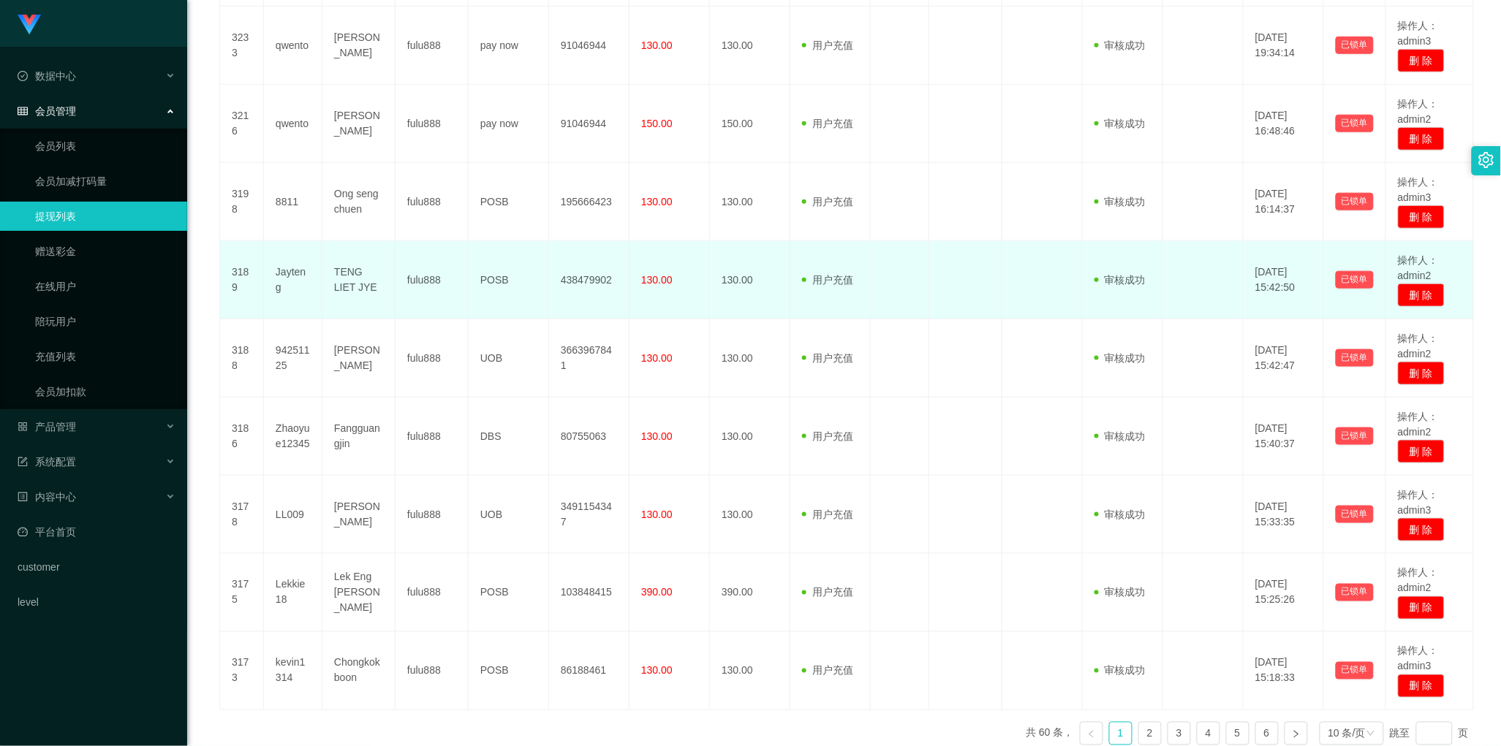
click at [907, 252] on td at bounding box center [900, 280] width 58 height 78
